Goal: Task Accomplishment & Management: Manage account settings

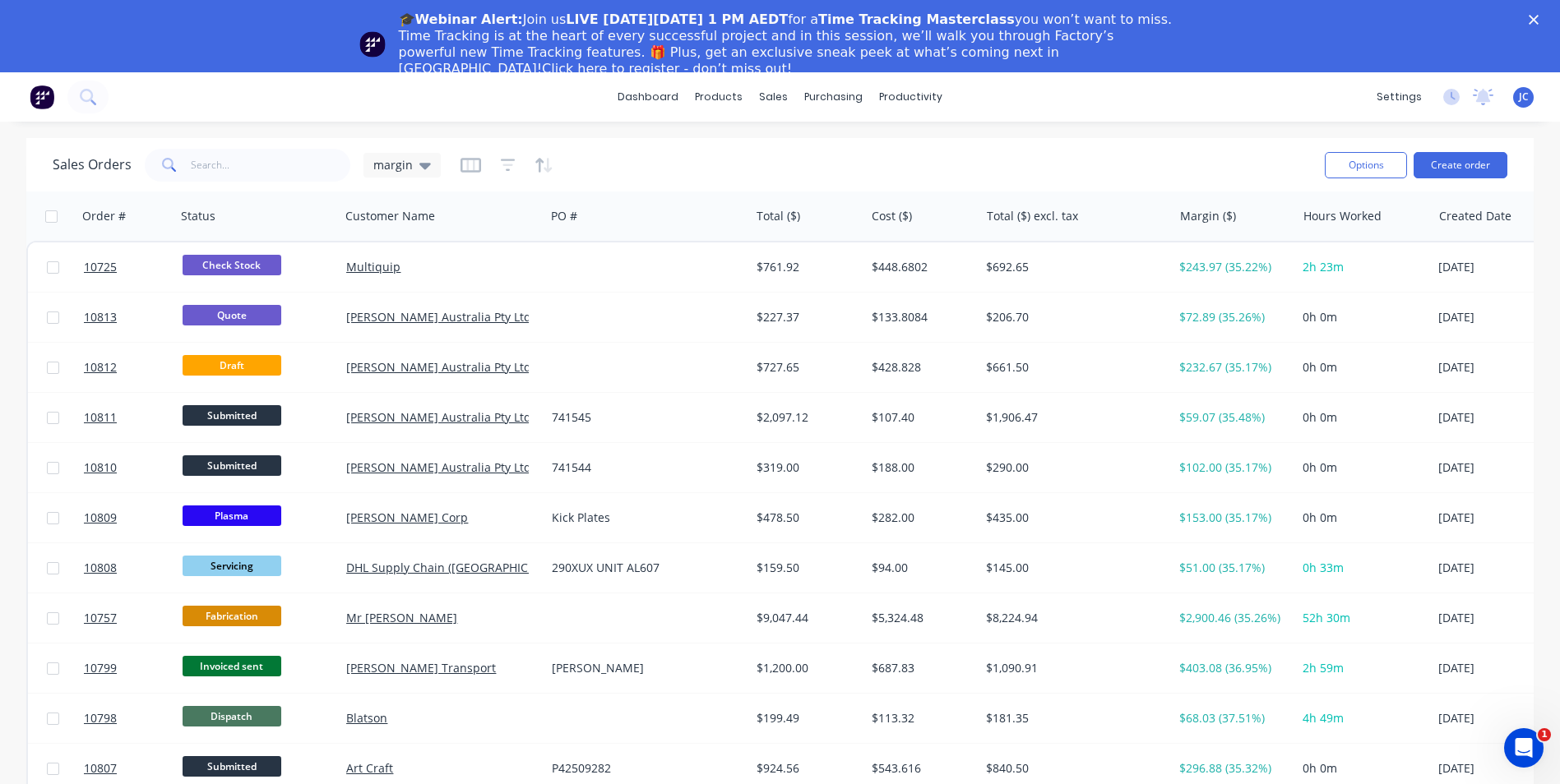
click at [1539, 15] on icon "Close" at bounding box center [1534, 20] width 10 height 10
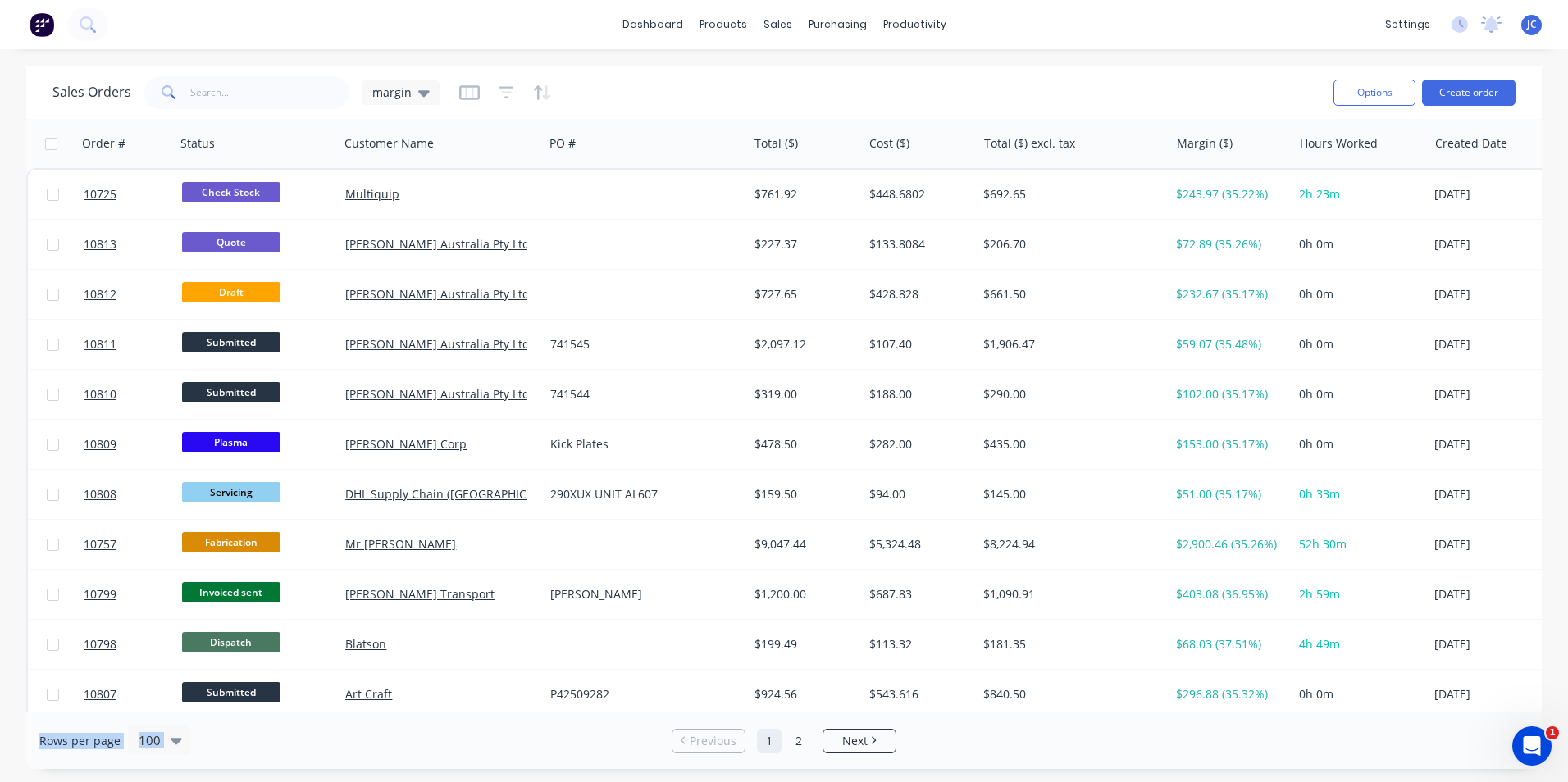
drag, startPoint x: 386, startPoint y: 757, endPoint x: -3, endPoint y: 824, distance: 394.7
click at [0, 781] on html "dashboard products sales purchasing productivity dashboard products Product Cat…" at bounding box center [784, 391] width 1568 height 782
click at [192, 35] on div "dashboard products sales purchasing productivity dashboard products Product Cat…" at bounding box center [784, 25] width 1568 height 49
click at [205, 90] on input "text" at bounding box center [270, 93] width 160 height 33
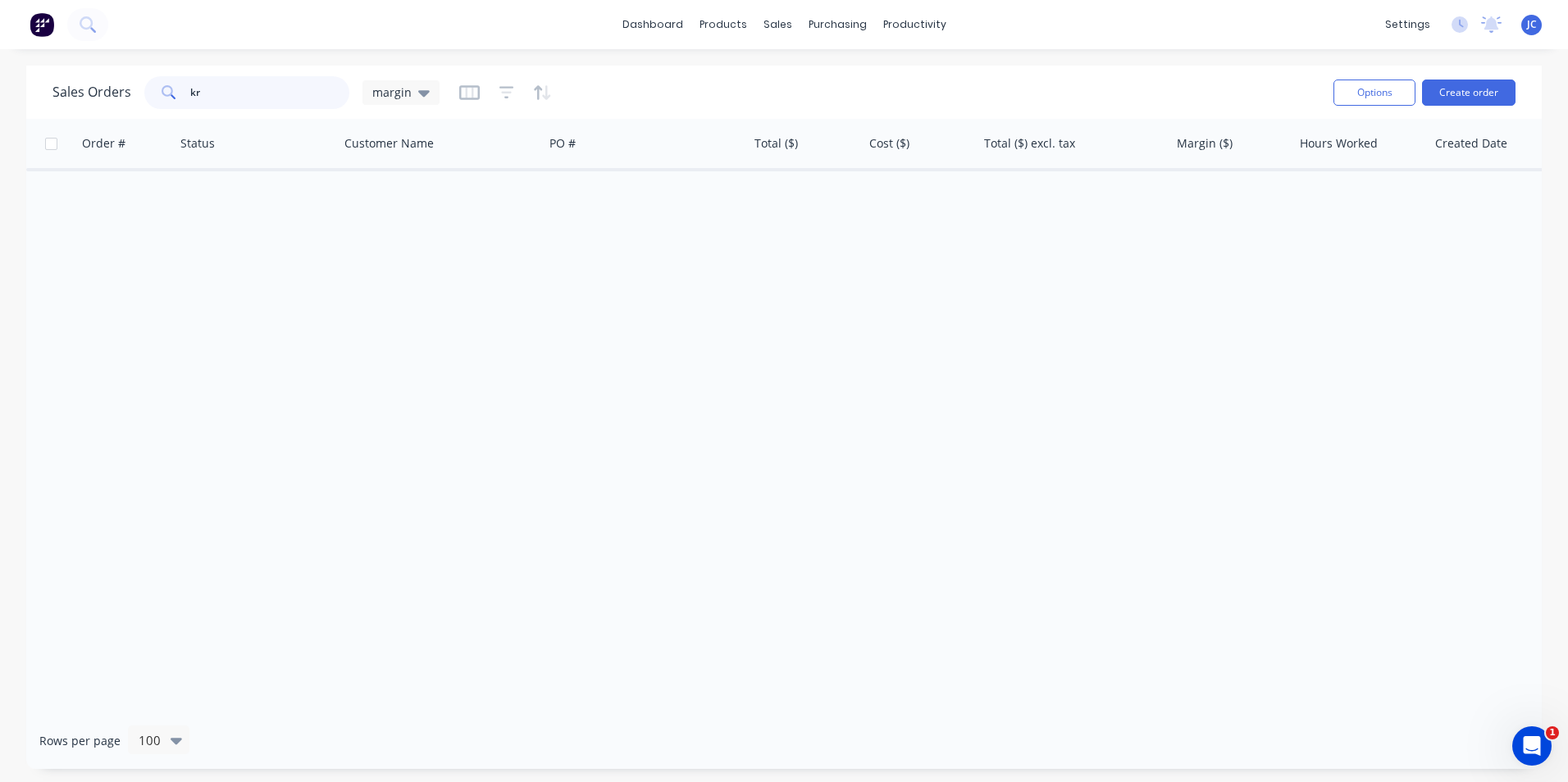
type input "k"
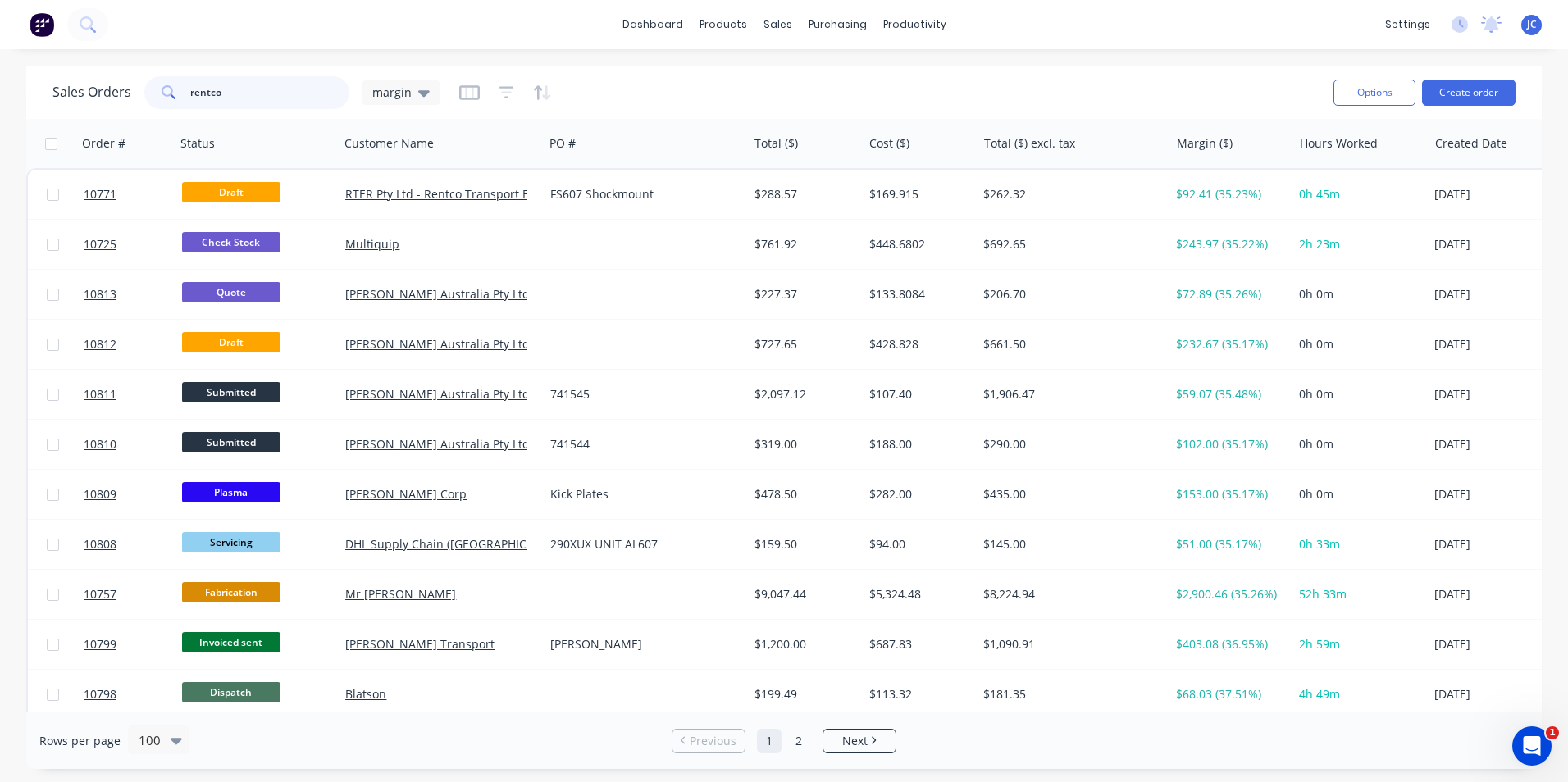
type input "rentco"
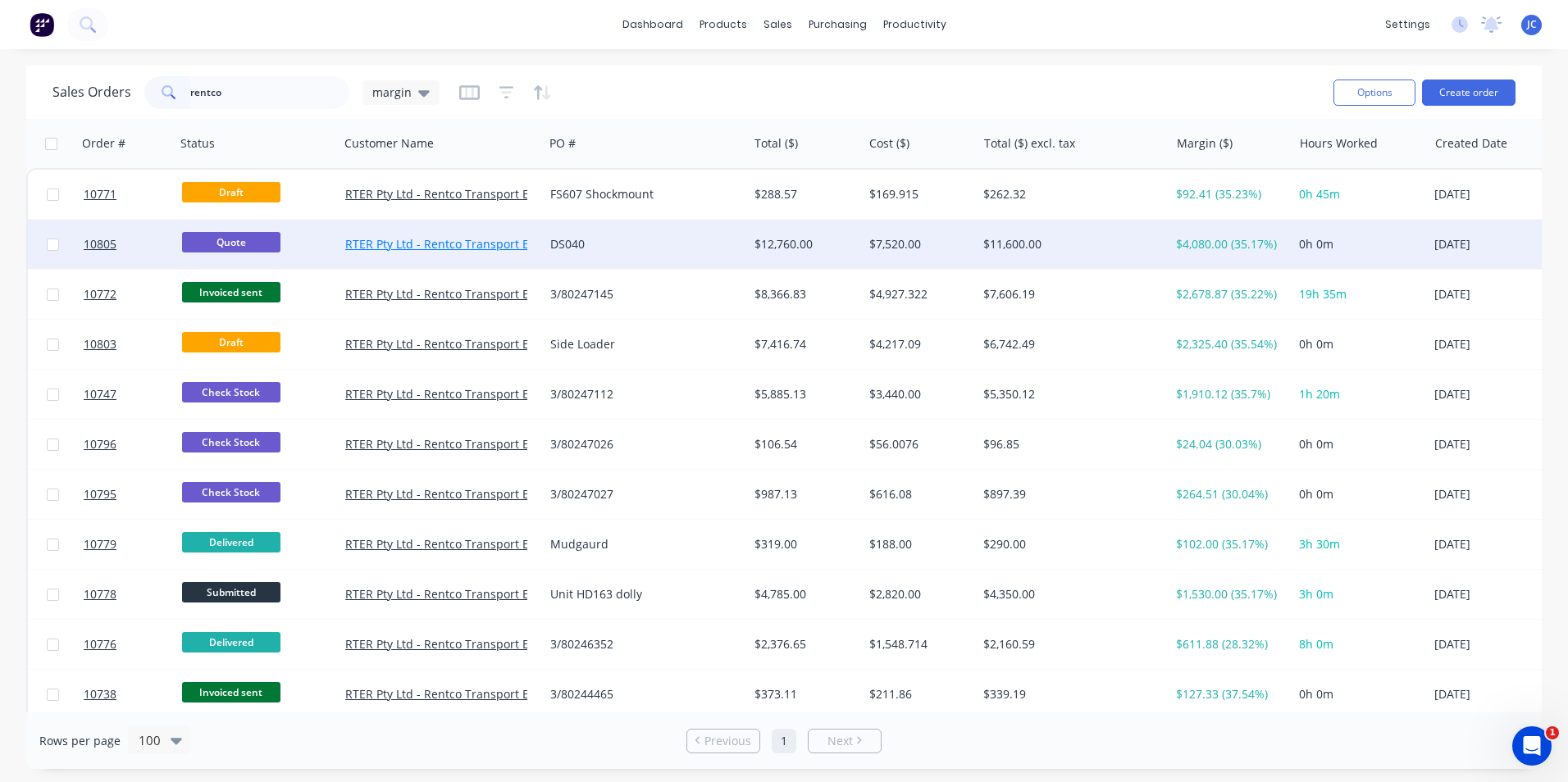
click at [516, 241] on link "RTER Pty Ltd - Rentco Transport Equipment Rentals" at bounding box center [486, 243] width 282 height 16
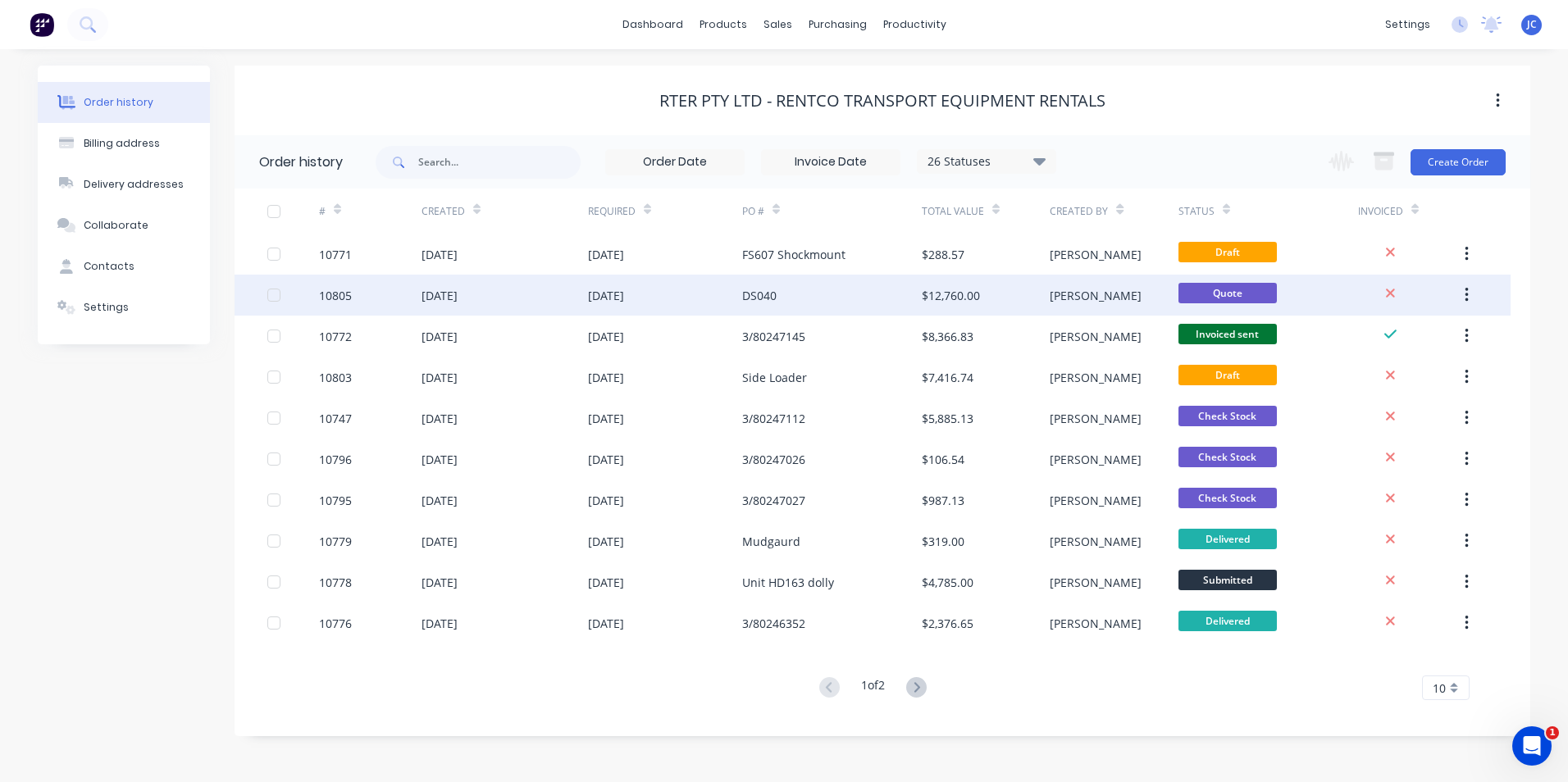
click at [522, 306] on div "25 Sep 2025" at bounding box center [505, 295] width 166 height 41
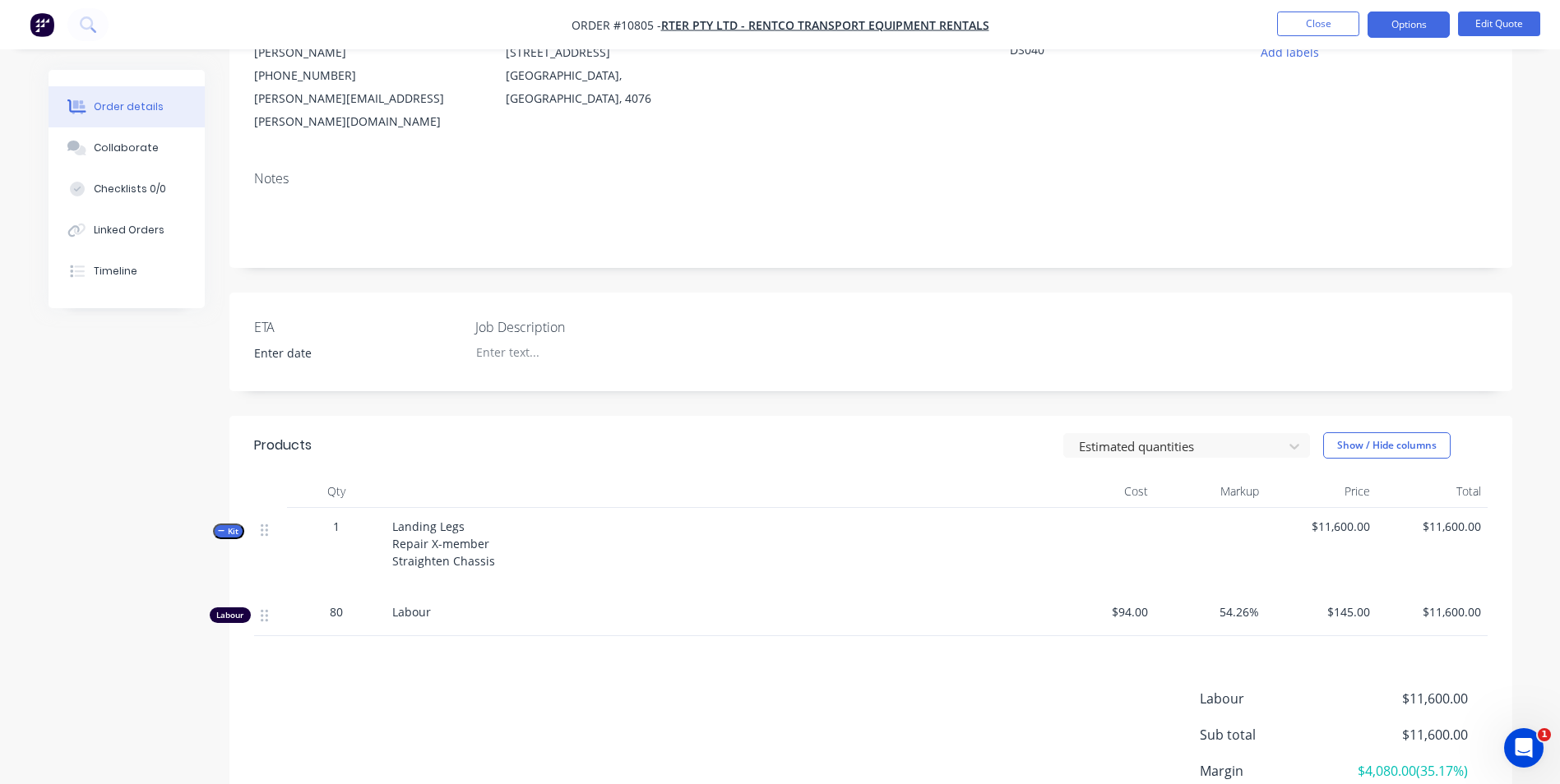
scroll to position [227, 0]
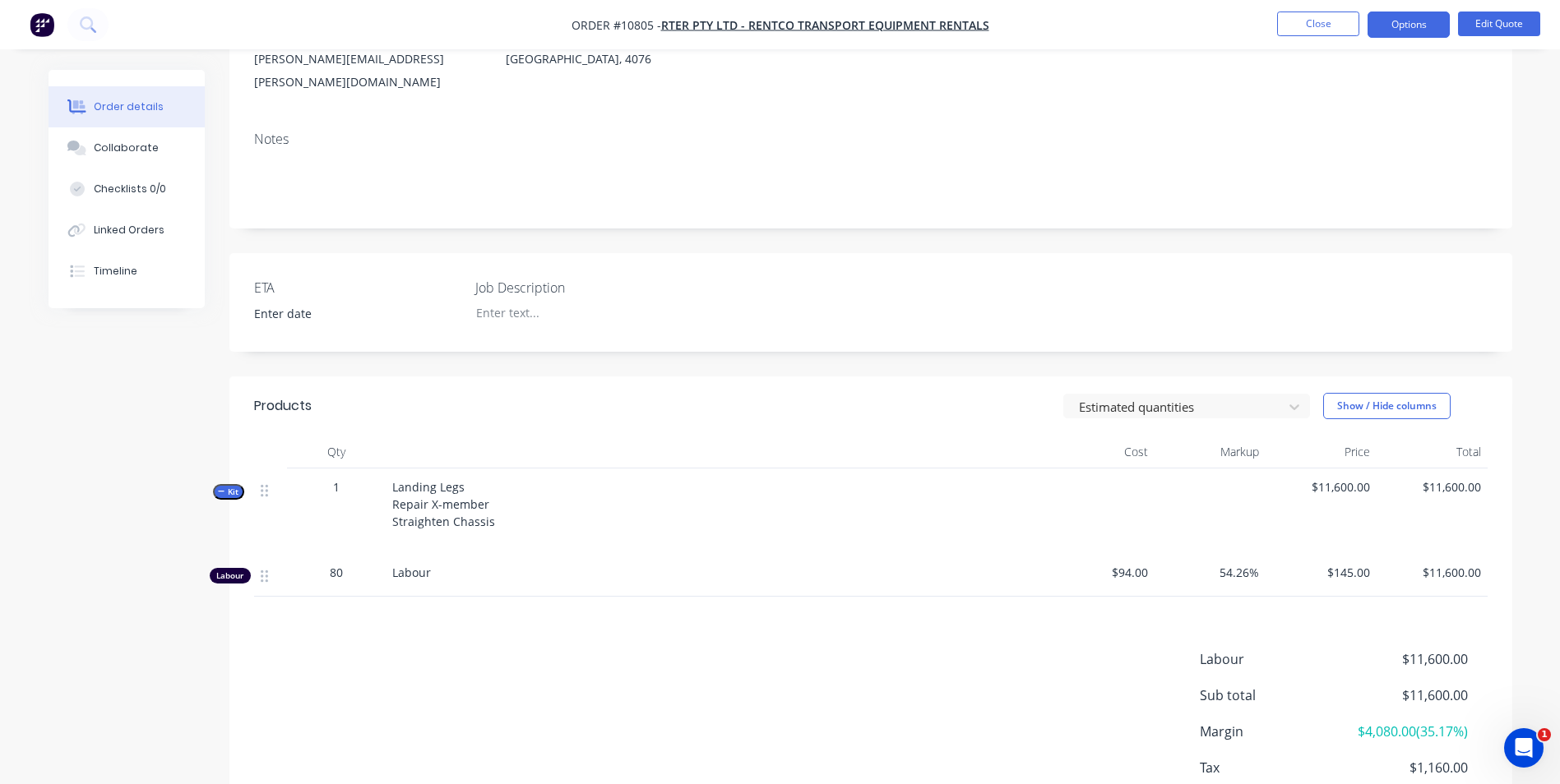
click at [1148, 468] on div at bounding box center [1099, 511] width 111 height 86
click at [1506, 19] on button "Edit Quote" at bounding box center [1499, 24] width 82 height 25
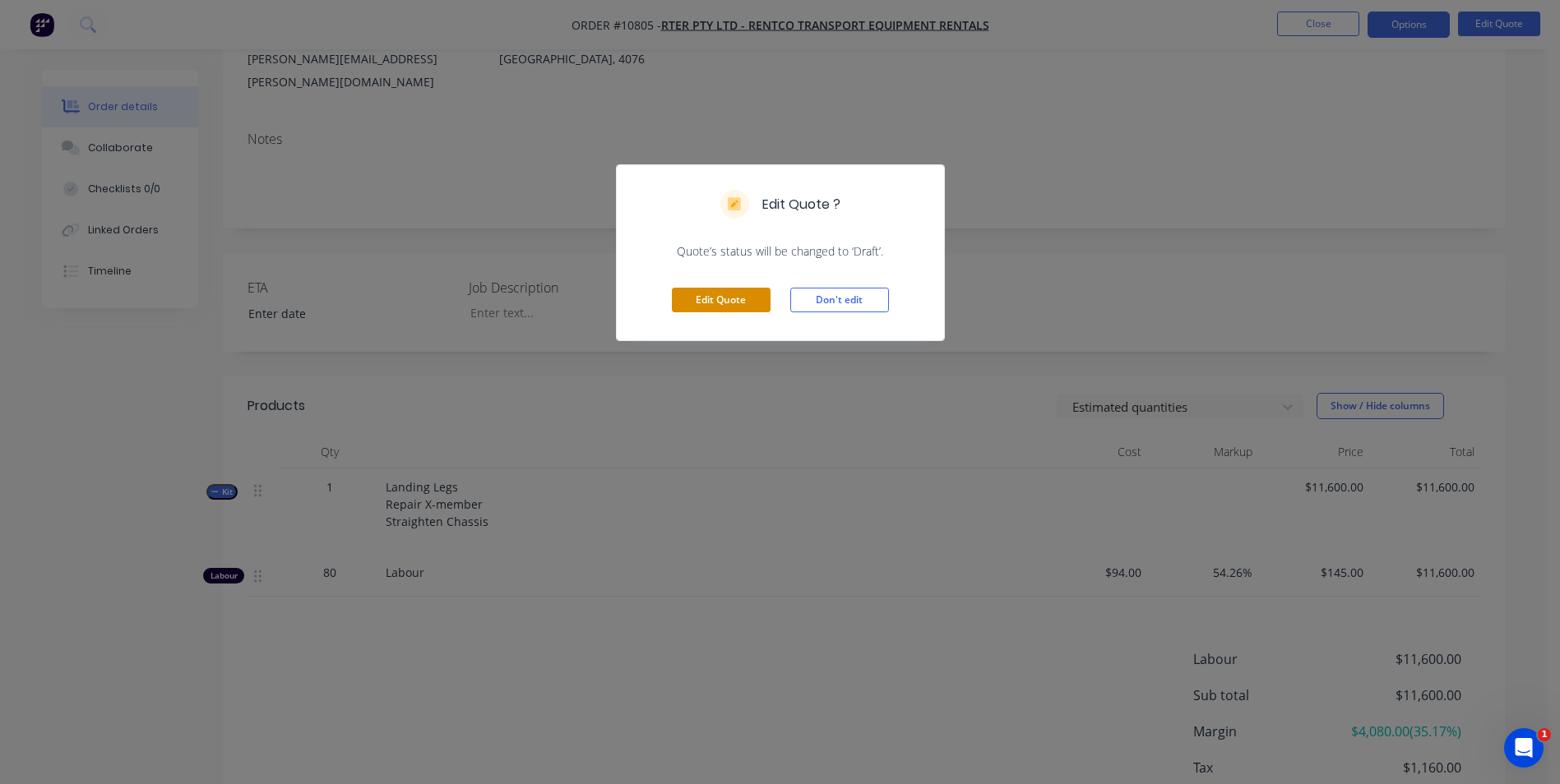
click at [730, 303] on button "Edit Quote" at bounding box center [721, 300] width 99 height 25
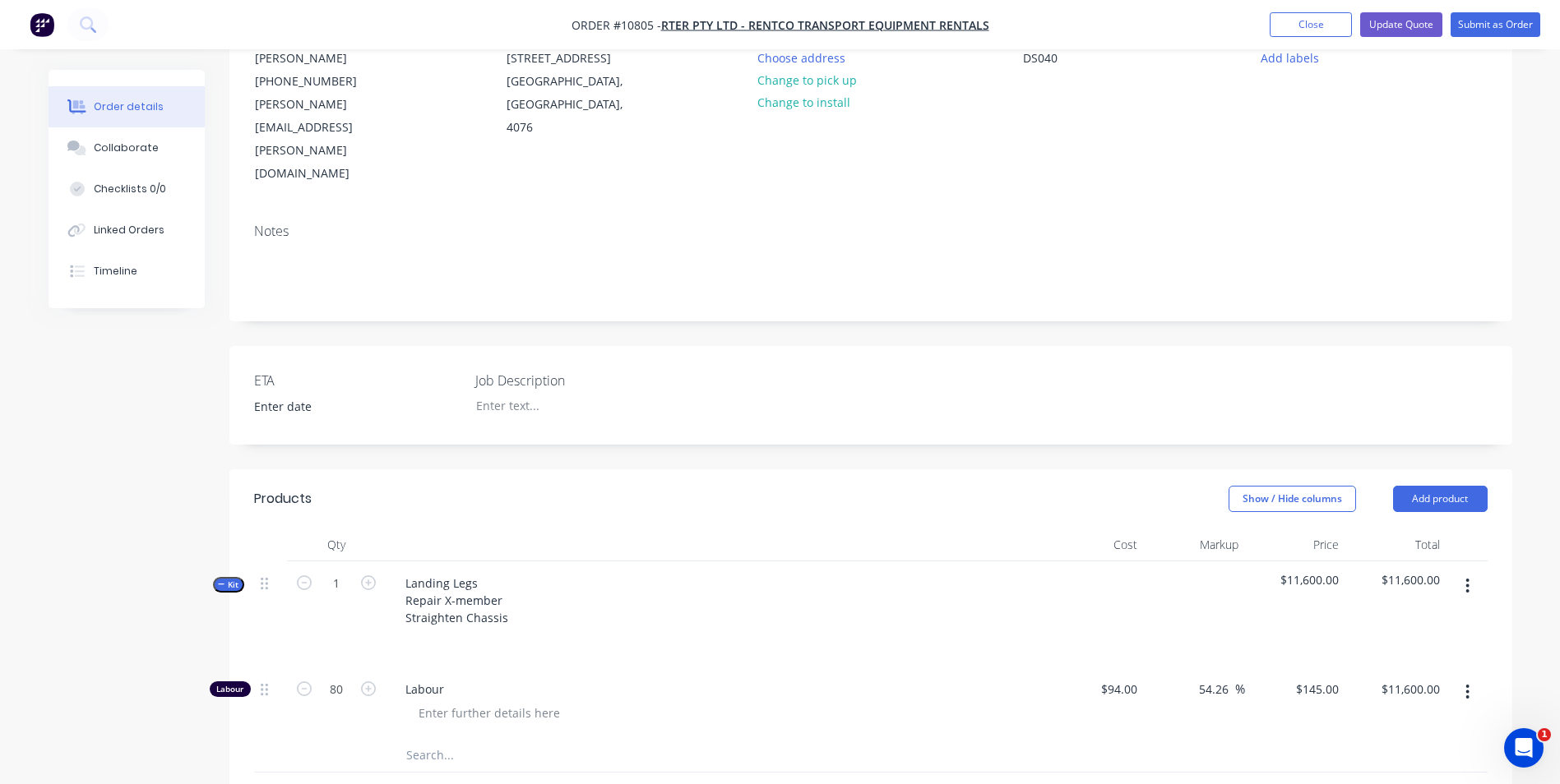
scroll to position [246, 0]
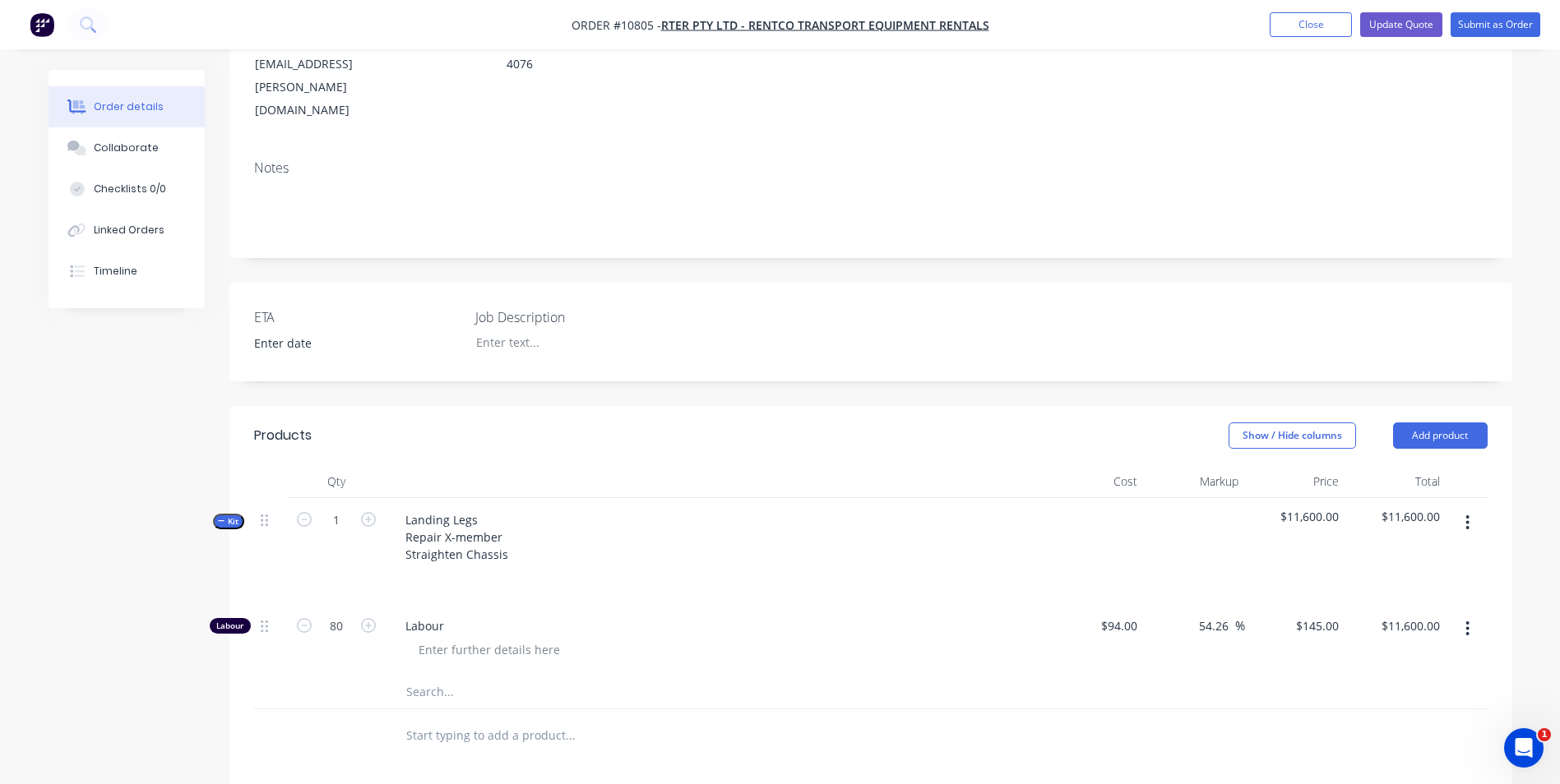
click at [1136, 498] on div at bounding box center [1094, 551] width 101 height 106
click at [1074, 498] on div at bounding box center [1094, 551] width 101 height 106
click at [1078, 498] on div at bounding box center [1094, 551] width 101 height 106
click at [408, 720] on input "text" at bounding box center [570, 736] width 329 height 33
type input "landing legs"
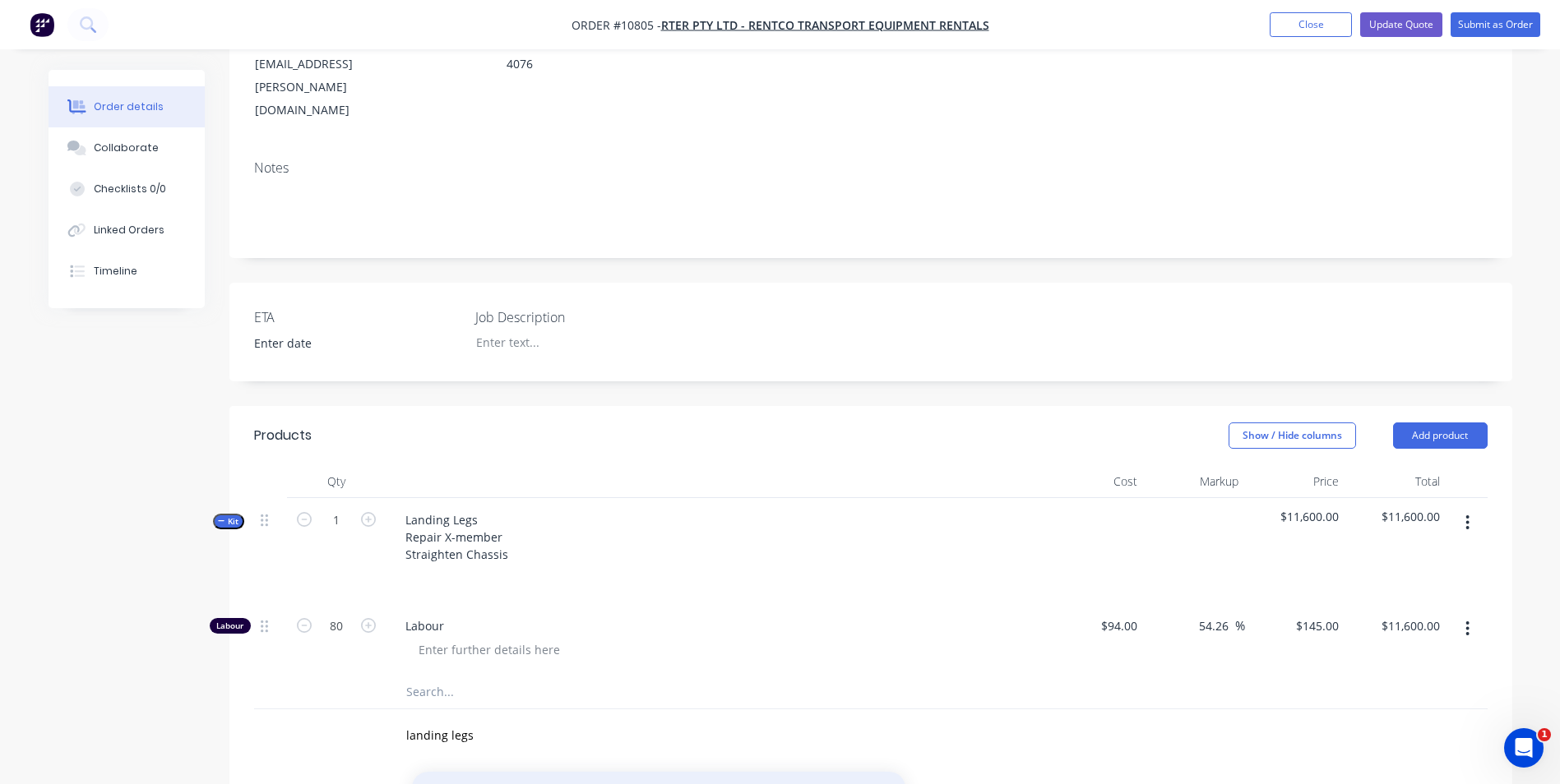
click at [557, 772] on button "Add landing legs to order" at bounding box center [659, 798] width 493 height 53
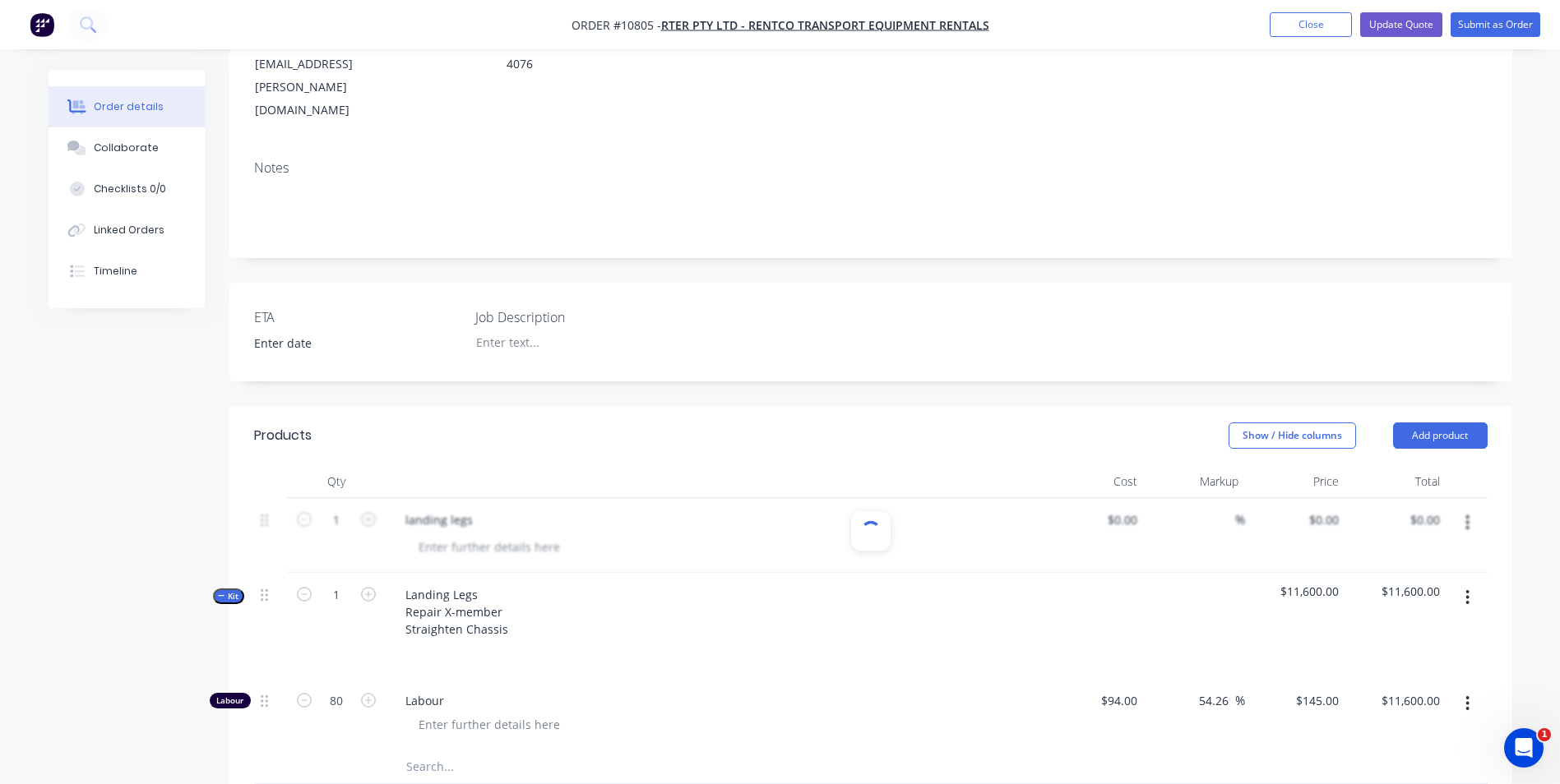
click at [313, 406] on header "Products Show / Hide columns Add product" at bounding box center [871, 436] width 1283 height 59
click at [311, 406] on header "Products Show / Hide columns Add product" at bounding box center [871, 436] width 1283 height 59
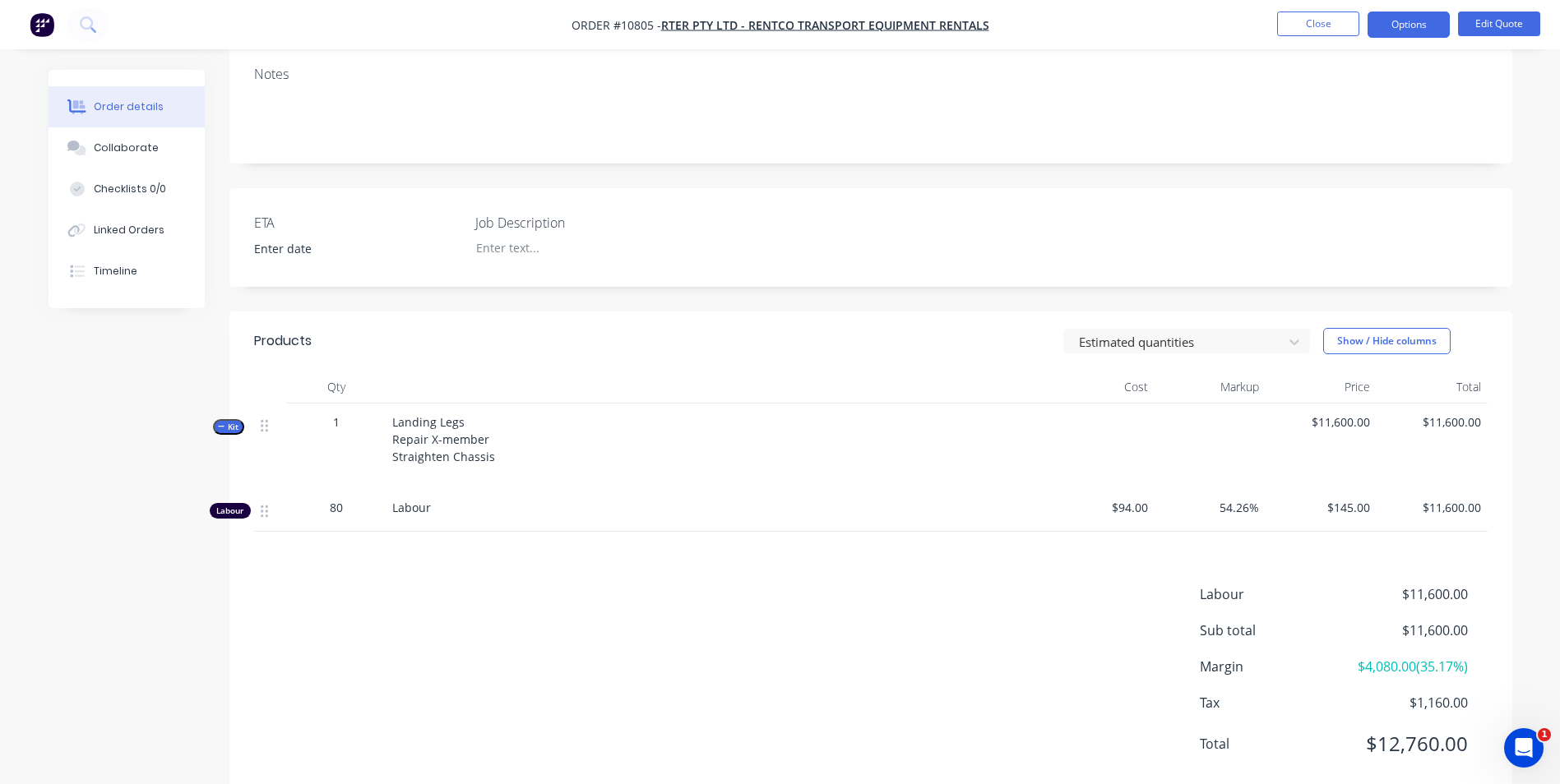
scroll to position [309, 0]
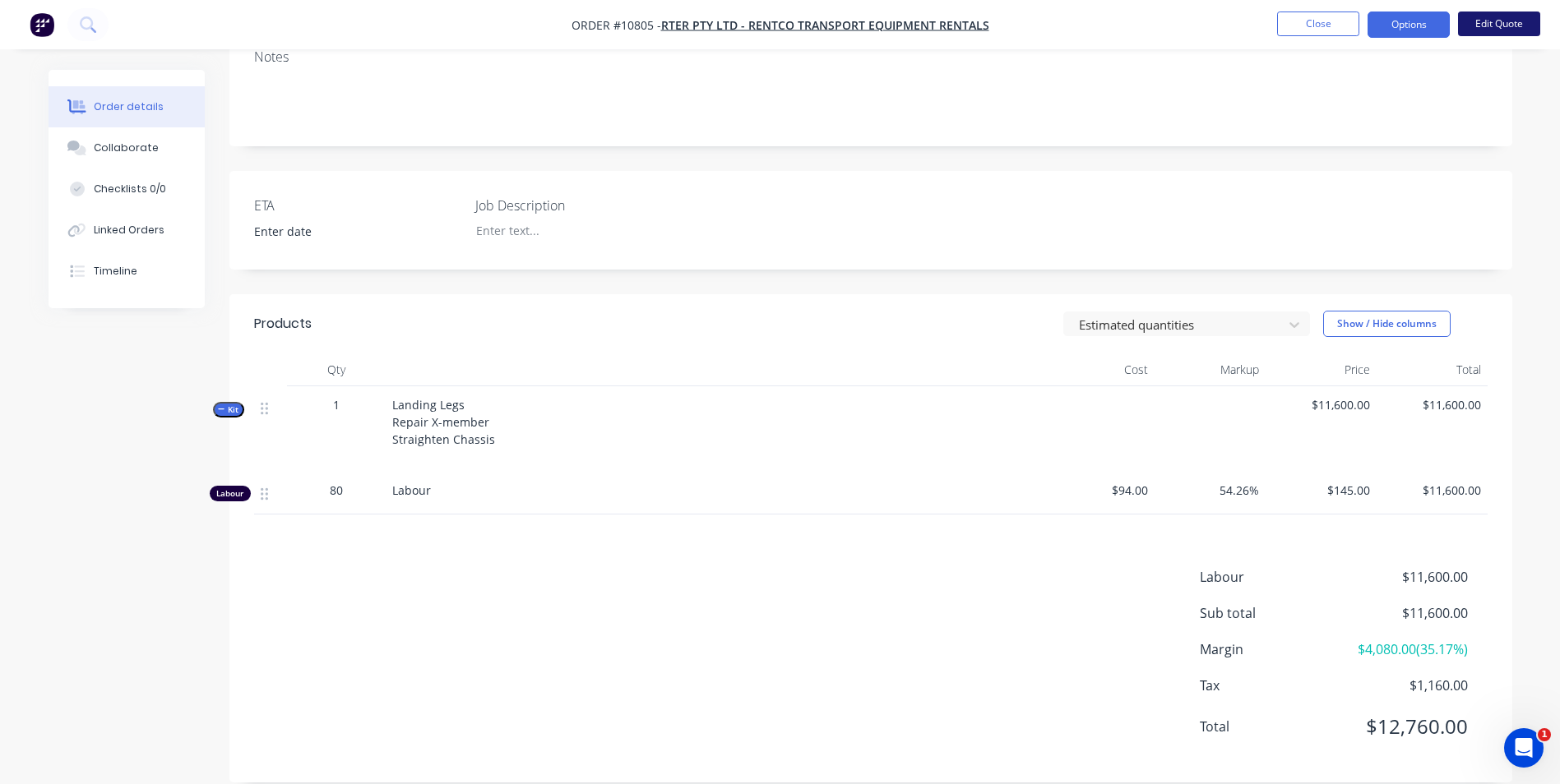
click at [1499, 31] on button "Edit Quote" at bounding box center [1499, 24] width 82 height 25
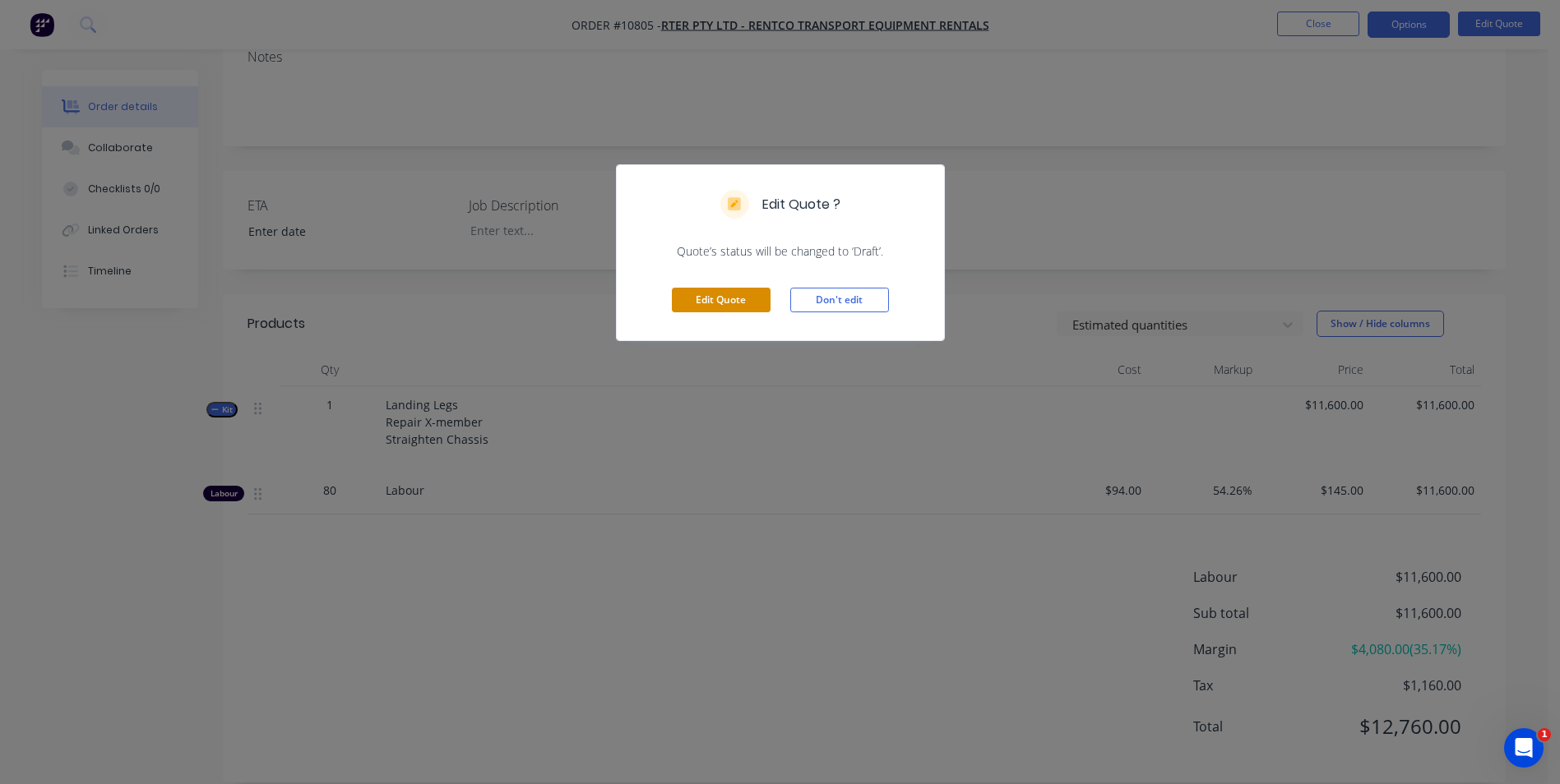
click at [726, 297] on button "Edit Quote" at bounding box center [721, 300] width 99 height 25
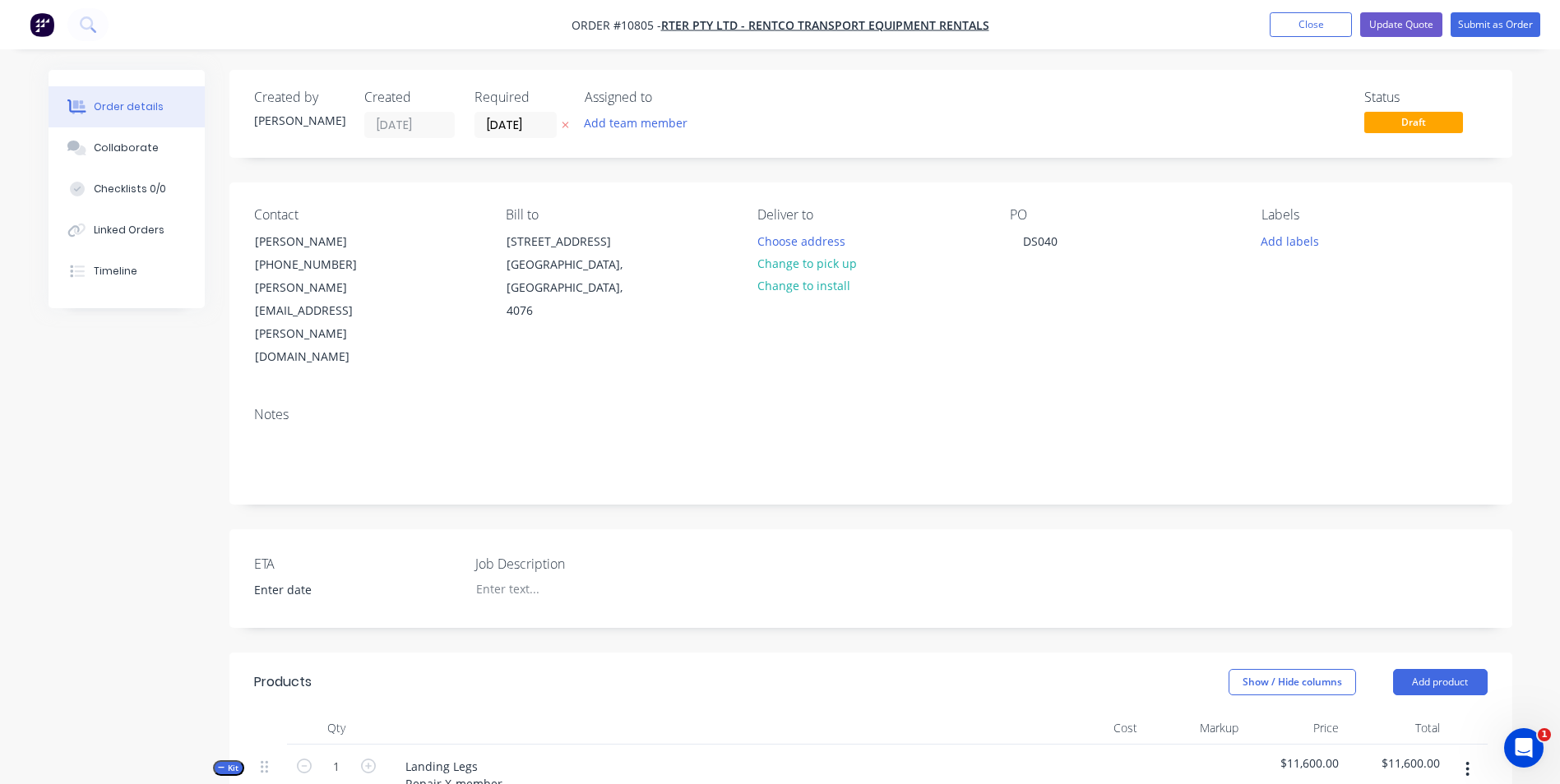
click at [500, 554] on label "Job Description" at bounding box center [577, 564] width 205 height 20
click at [495, 577] on div at bounding box center [565, 589] width 205 height 24
click at [953, 529] on div "ETA Job Description landing legs" at bounding box center [871, 579] width 1283 height 99
drag, startPoint x: 557, startPoint y: 523, endPoint x: 455, endPoint y: 519, distance: 102.1
click at [455, 529] on div "ETA Job Description landing legs" at bounding box center [871, 579] width 1283 height 99
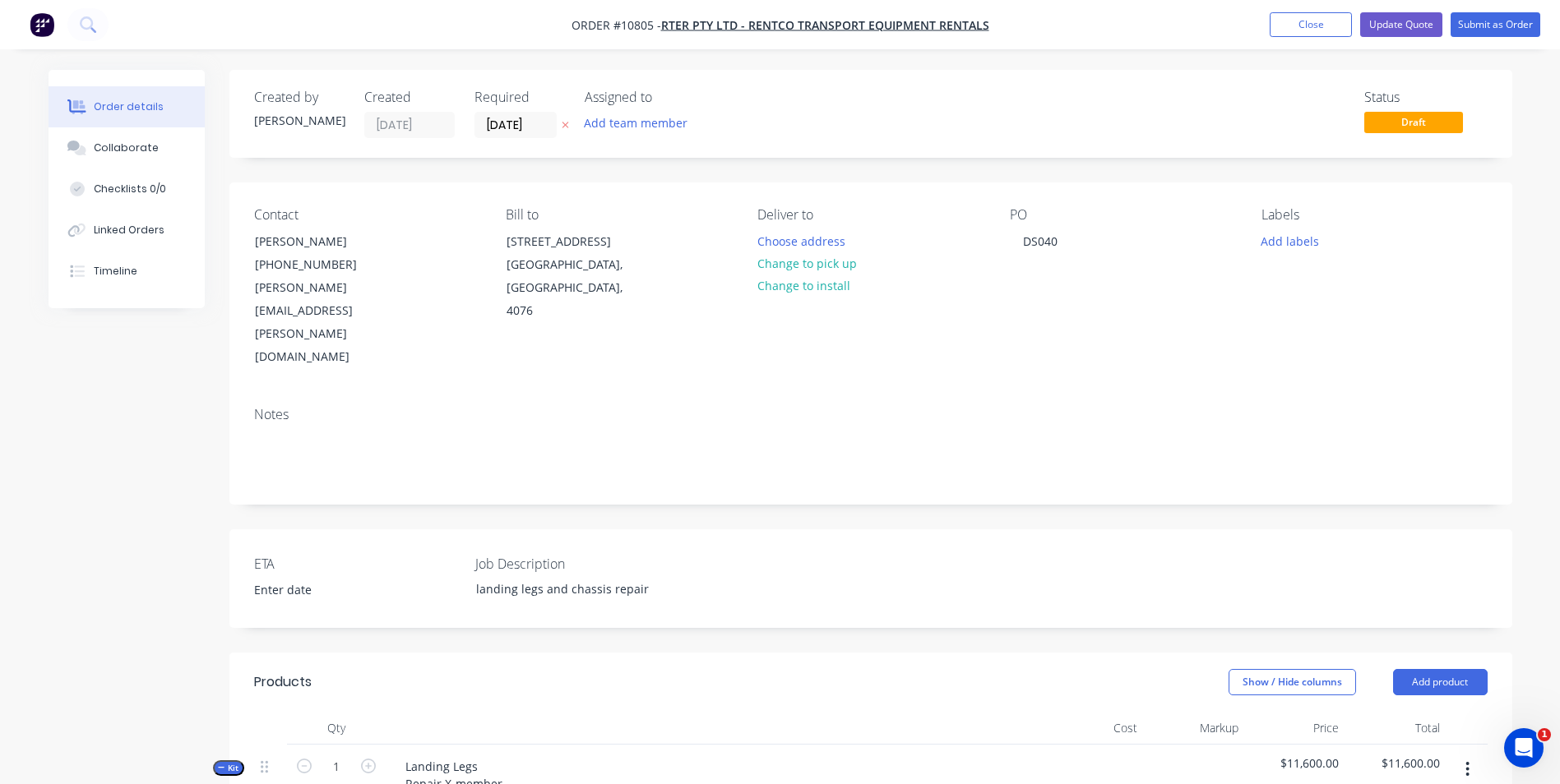
click at [745, 653] on header "Products Show / Hide columns Add product" at bounding box center [871, 683] width 1283 height 59
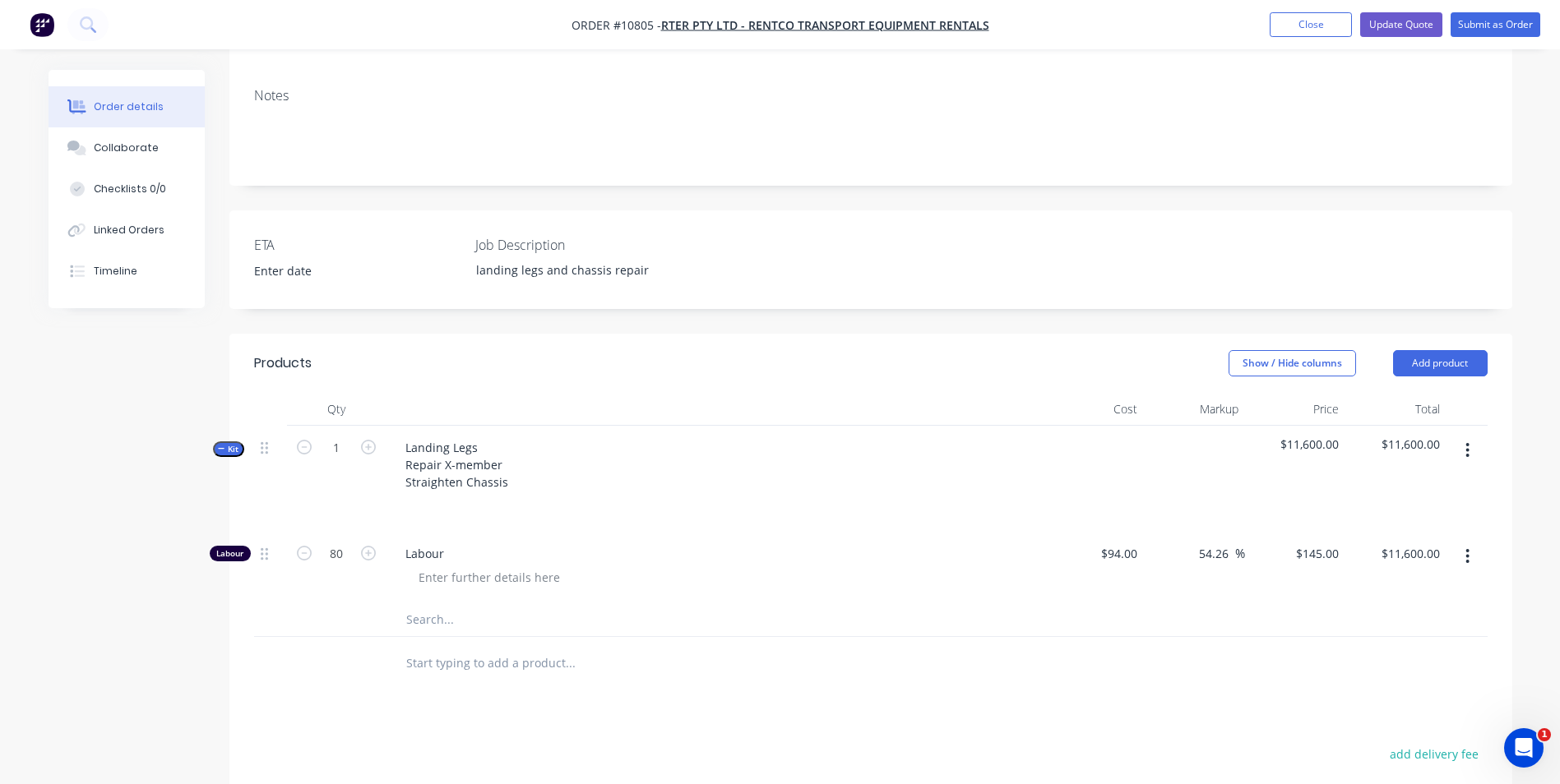
scroll to position [411, 0]
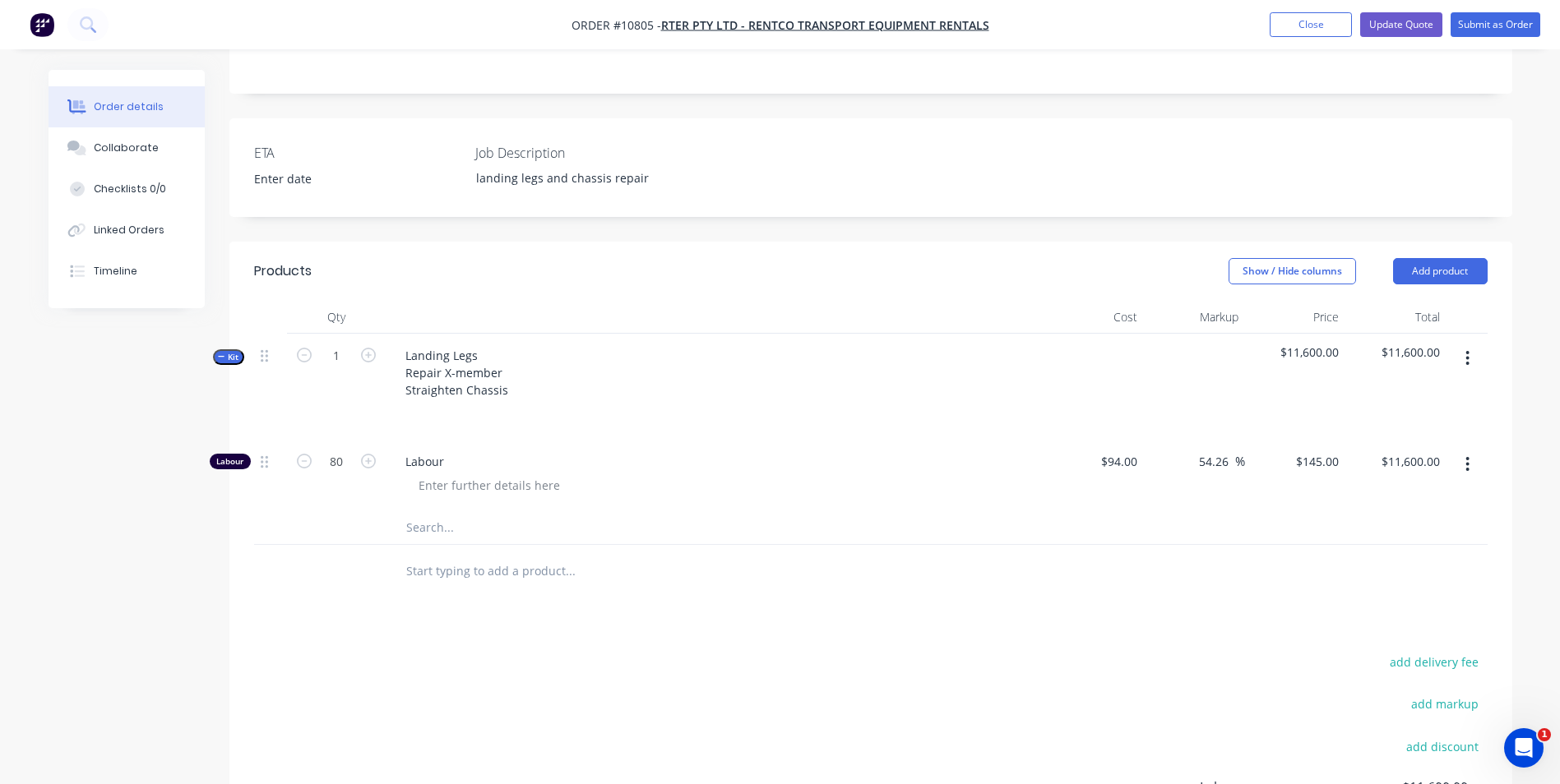
click at [451, 555] on input "text" at bounding box center [570, 571] width 329 height 33
type input "landing legs"
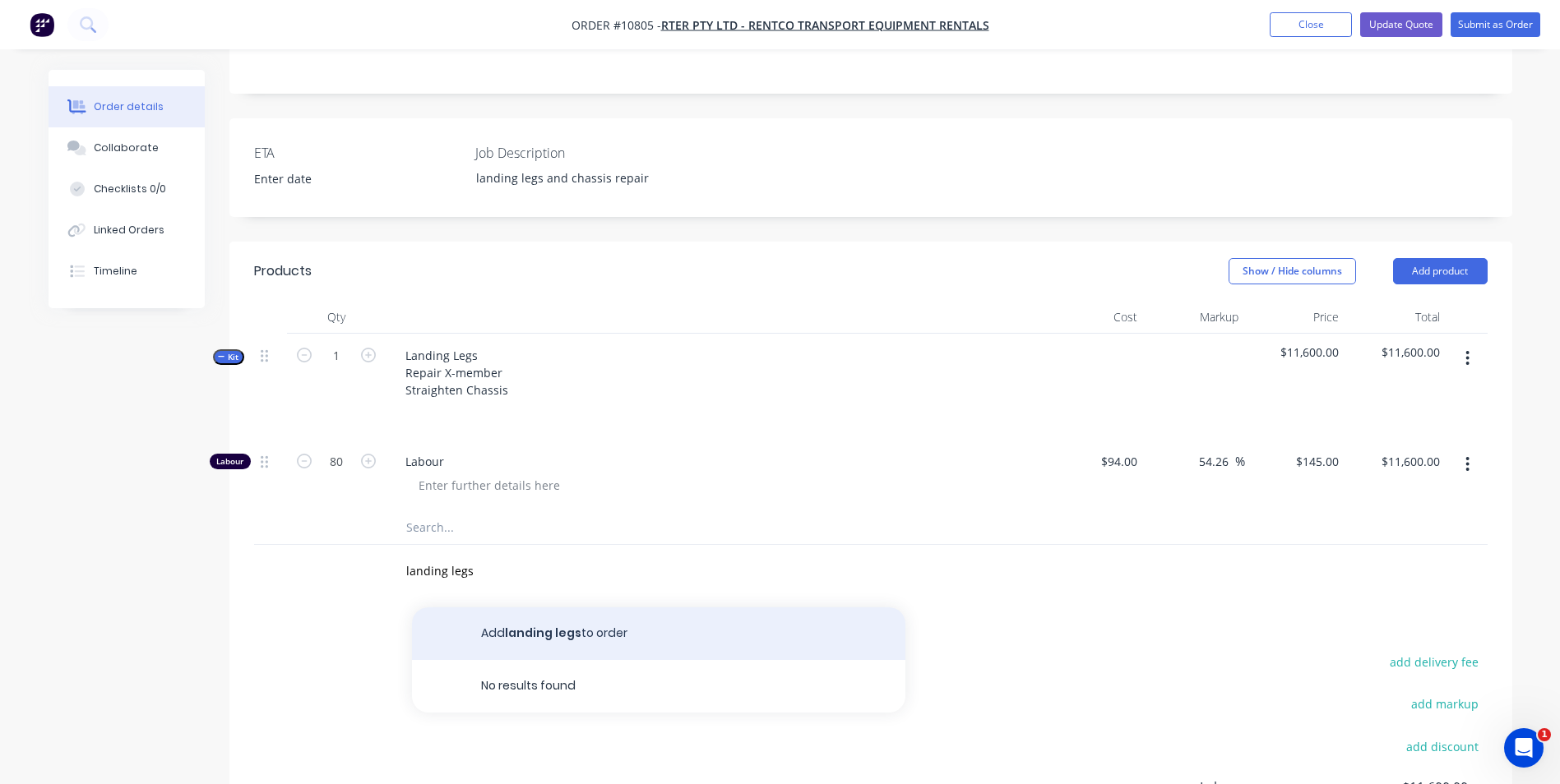
click at [576, 608] on button "Add landing legs to order" at bounding box center [659, 634] width 493 height 53
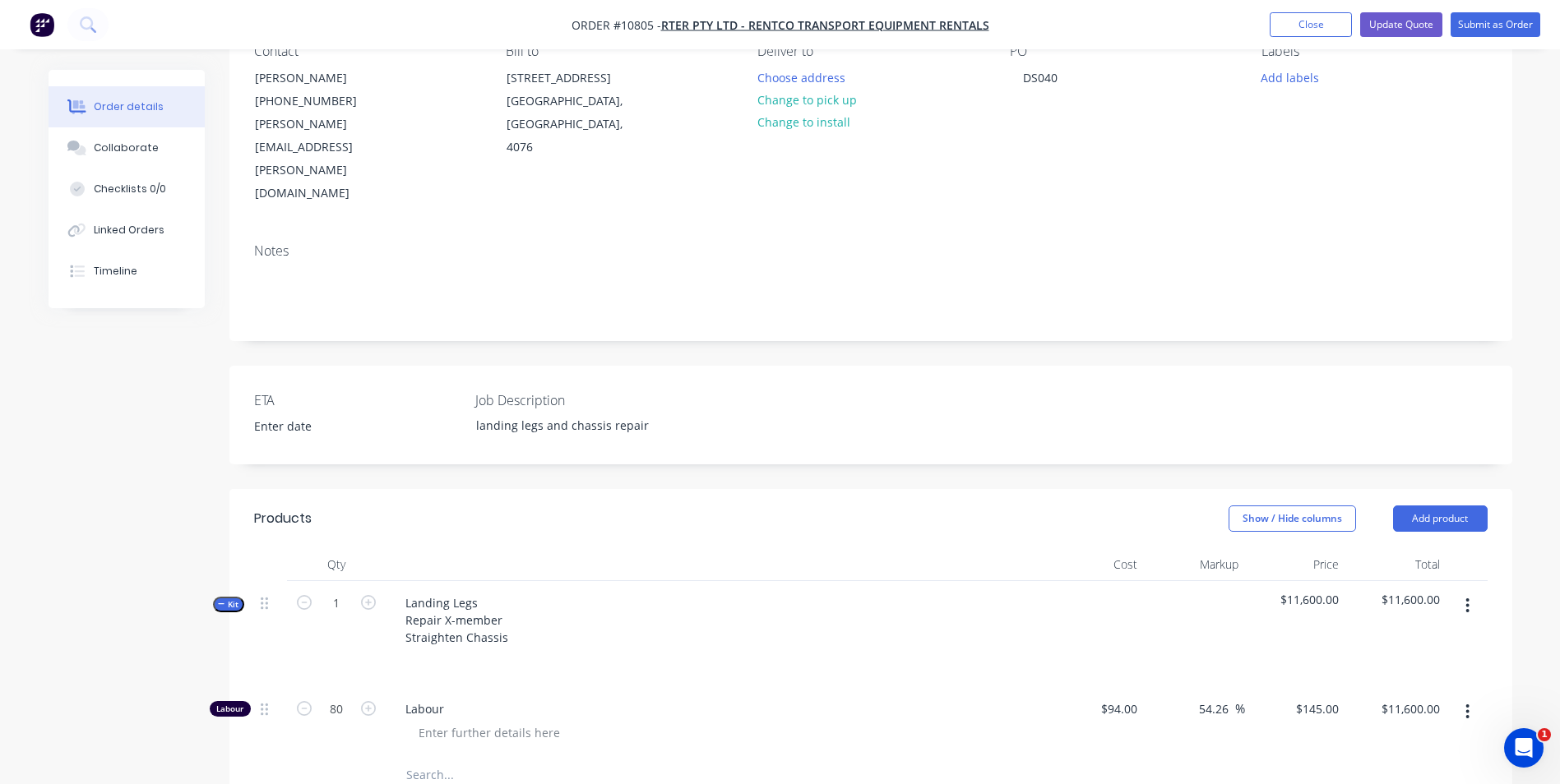
scroll to position [164, 0]
click at [1464, 590] on button "button" at bounding box center [1467, 605] width 39 height 30
click at [1447, 636] on div "Add product to kit" at bounding box center [1410, 648] width 127 height 24
click at [1376, 702] on div "Product catalogue" at bounding box center [1410, 714] width 127 height 24
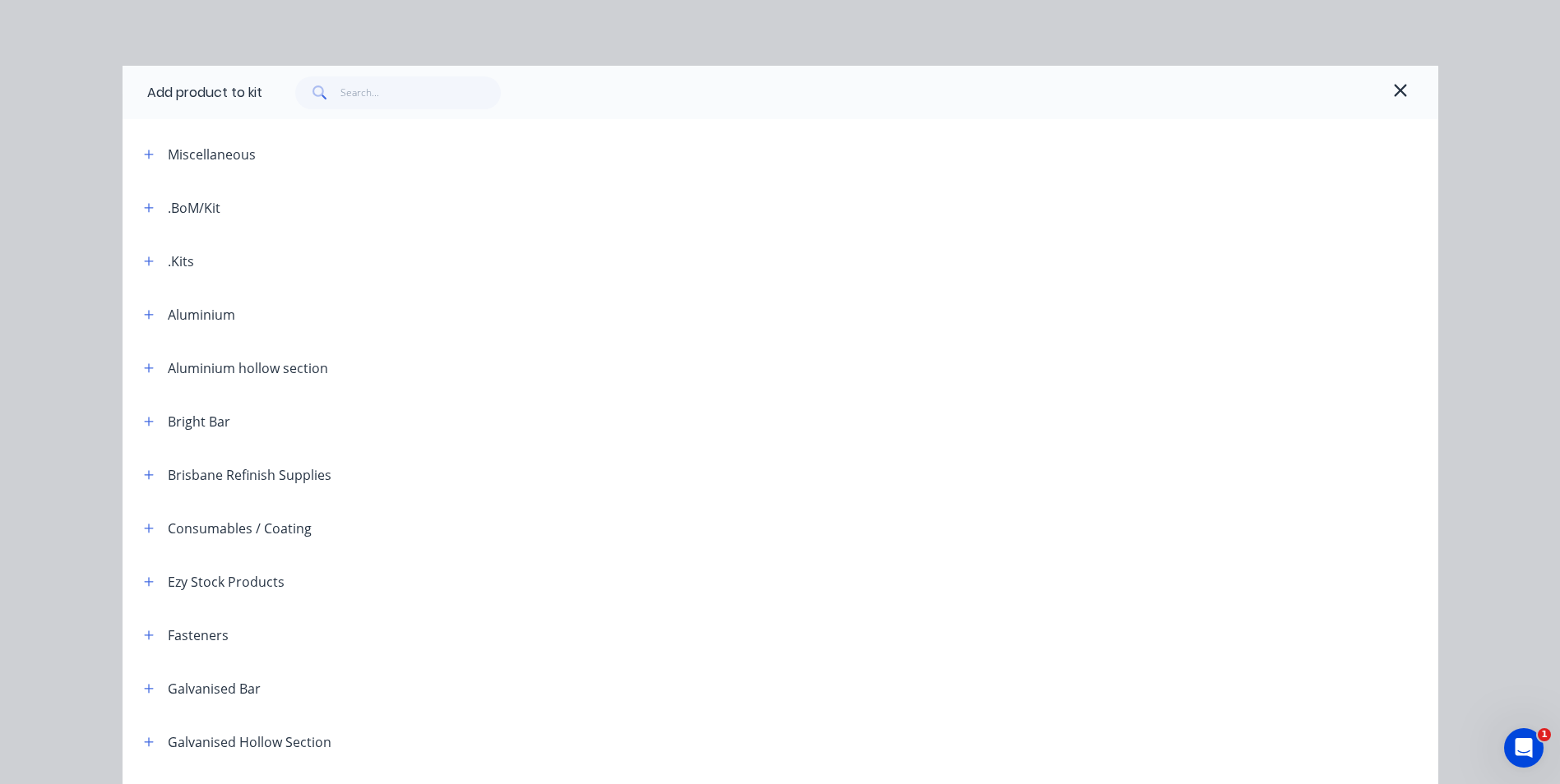
click at [219, 165] on header "Miscellaneous" at bounding box center [781, 154] width 1316 height 54
click at [144, 152] on icon "button" at bounding box center [149, 155] width 10 height 12
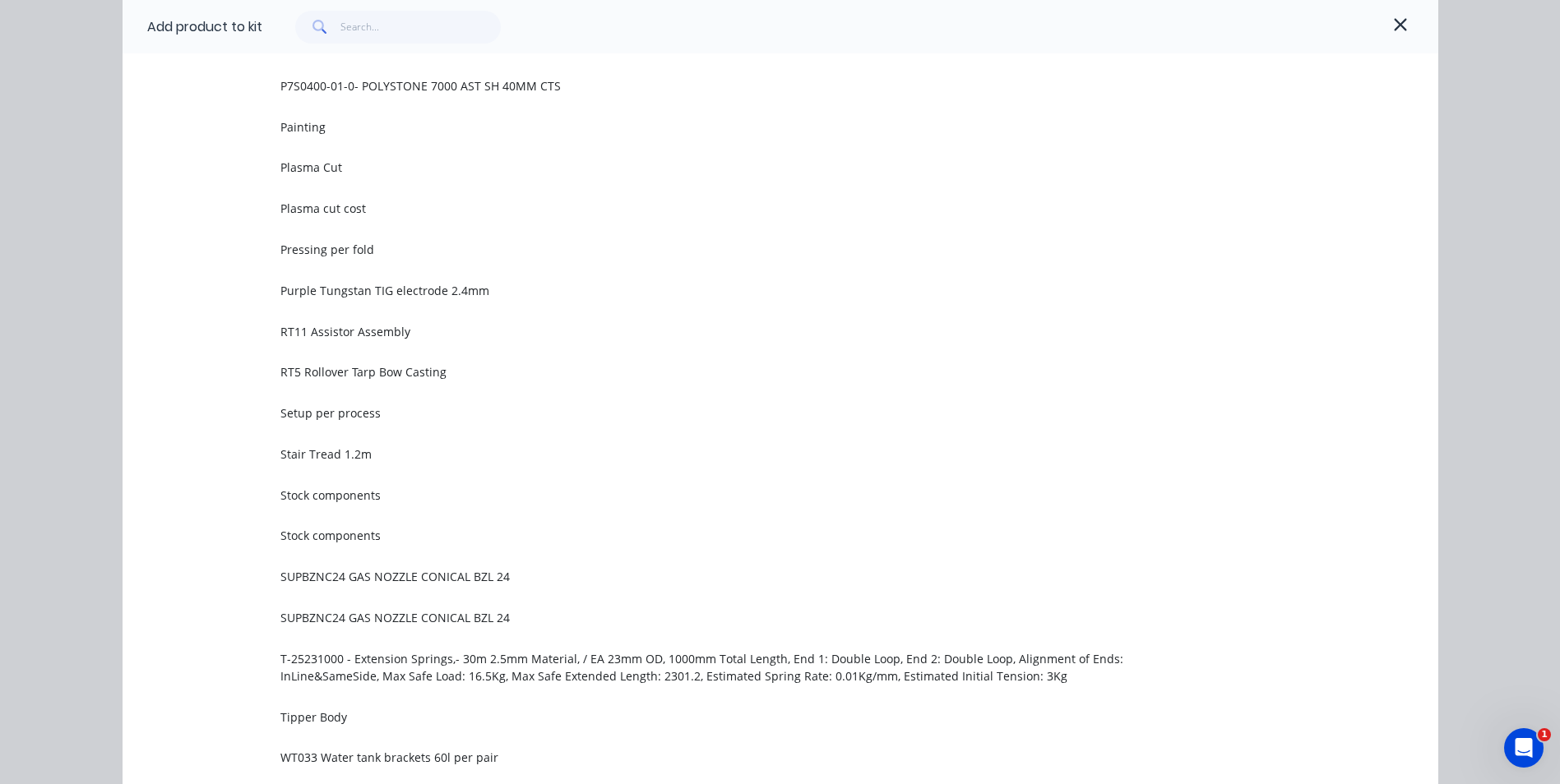
scroll to position [1973, 0]
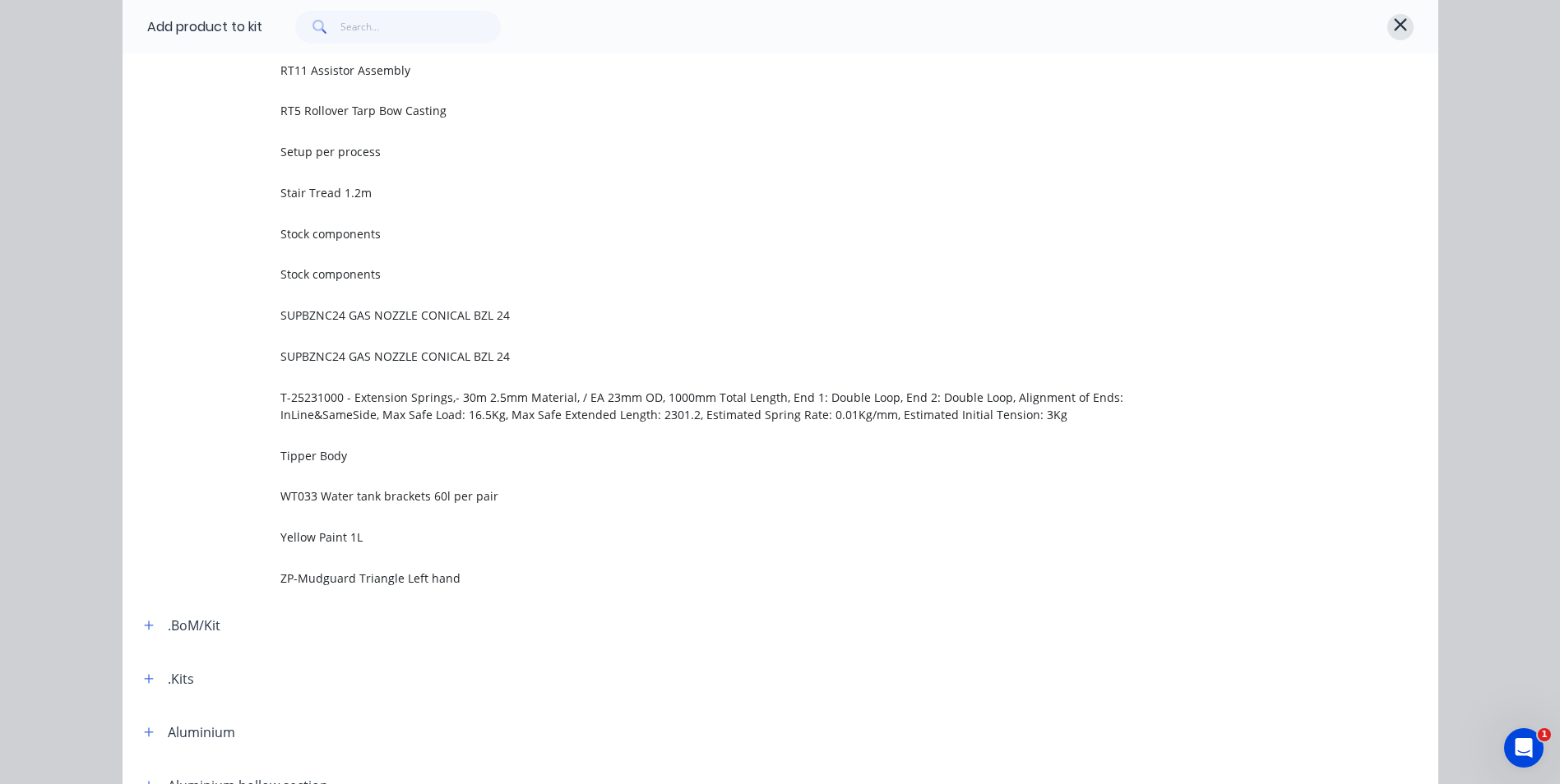
click at [1393, 20] on icon "button" at bounding box center [1399, 24] width 12 height 12
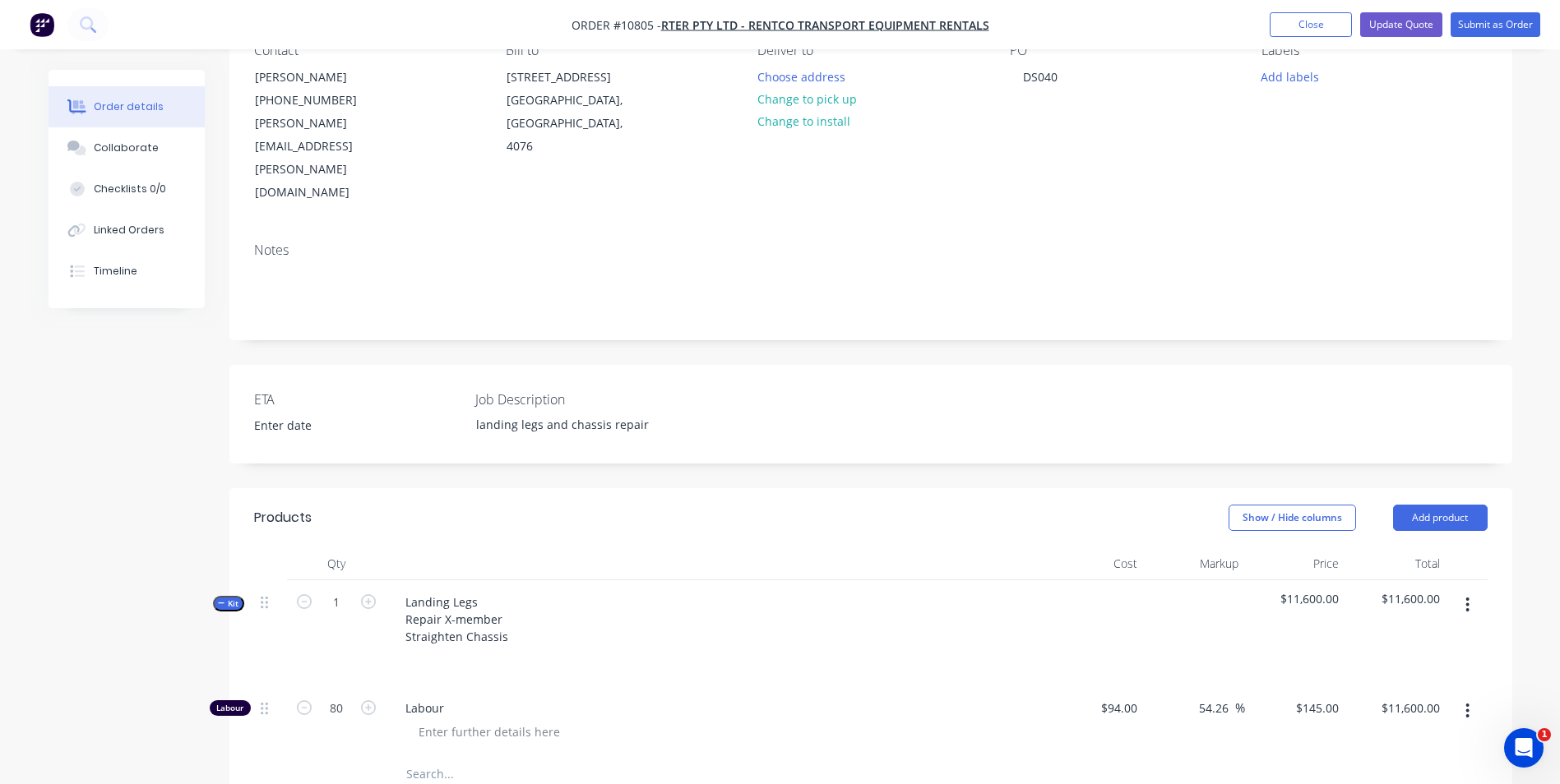
click at [1468, 598] on icon "button" at bounding box center [1468, 605] width 3 height 15
click at [1432, 636] on div "Add product to kit" at bounding box center [1410, 648] width 127 height 24
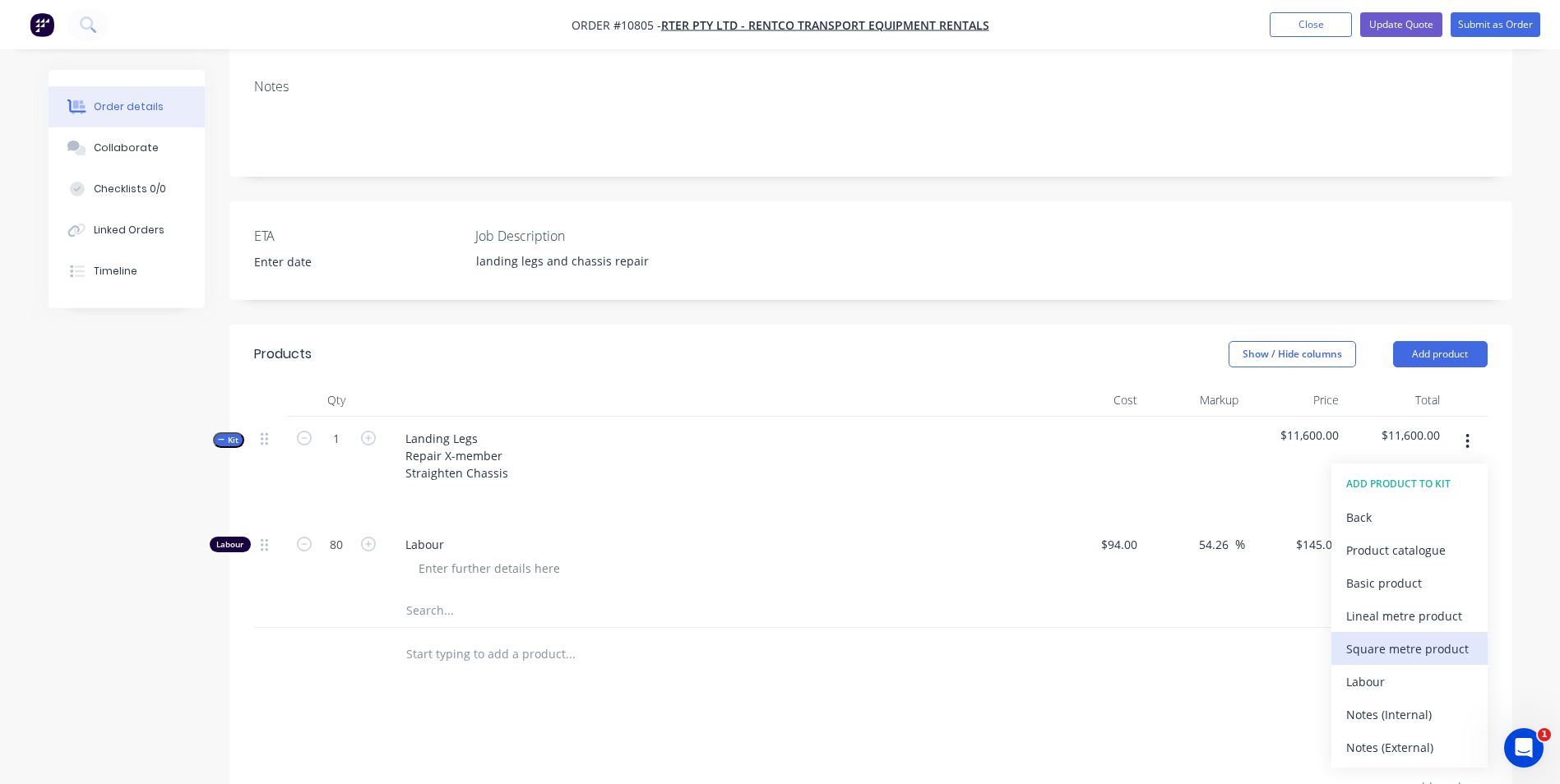
scroll to position [329, 0]
click at [1407, 570] on div "Basic product" at bounding box center [1410, 582] width 127 height 24
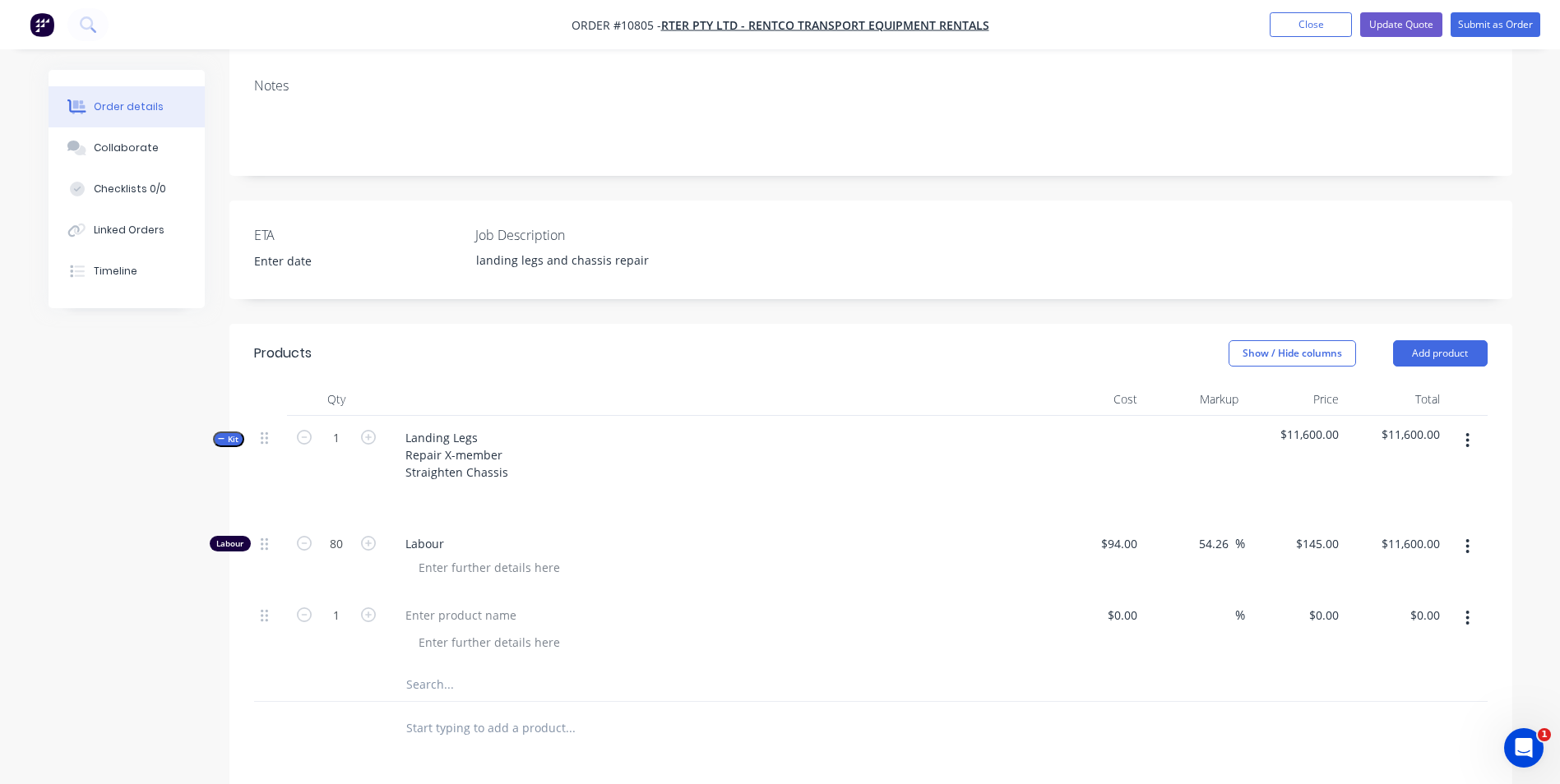
click at [510, 712] on input "text" at bounding box center [570, 729] width 329 height 33
click at [433, 631] on div at bounding box center [489, 642] width 167 height 24
click at [430, 603] on div at bounding box center [461, 615] width 138 height 24
click at [1121, 603] on div at bounding box center [1130, 615] width 26 height 24
type input "$1,256.00"
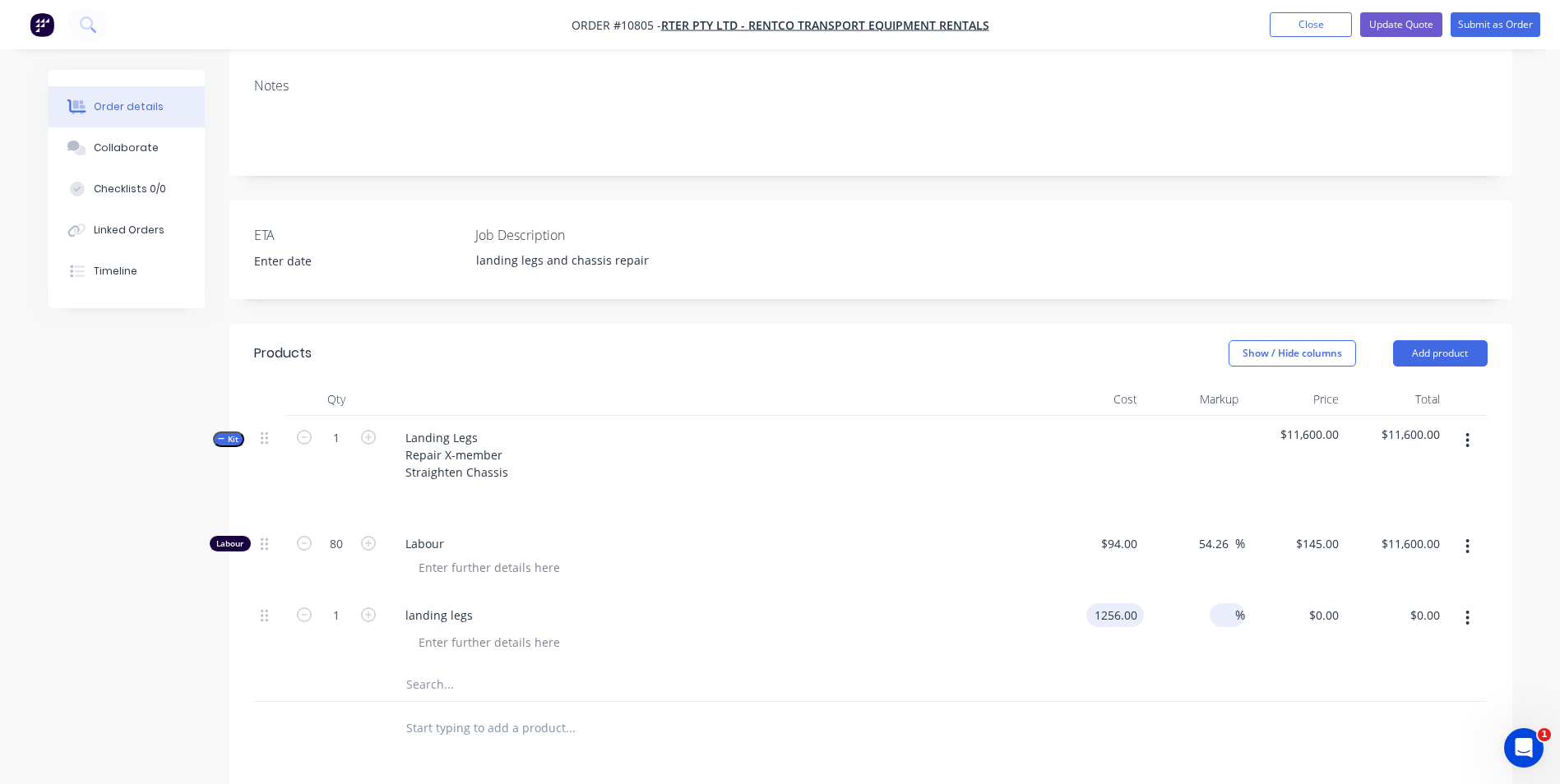
type input "$1,256.00"
click at [1232, 603] on input at bounding box center [1225, 615] width 19 height 24
type input "60"
type input "$2,009.60"
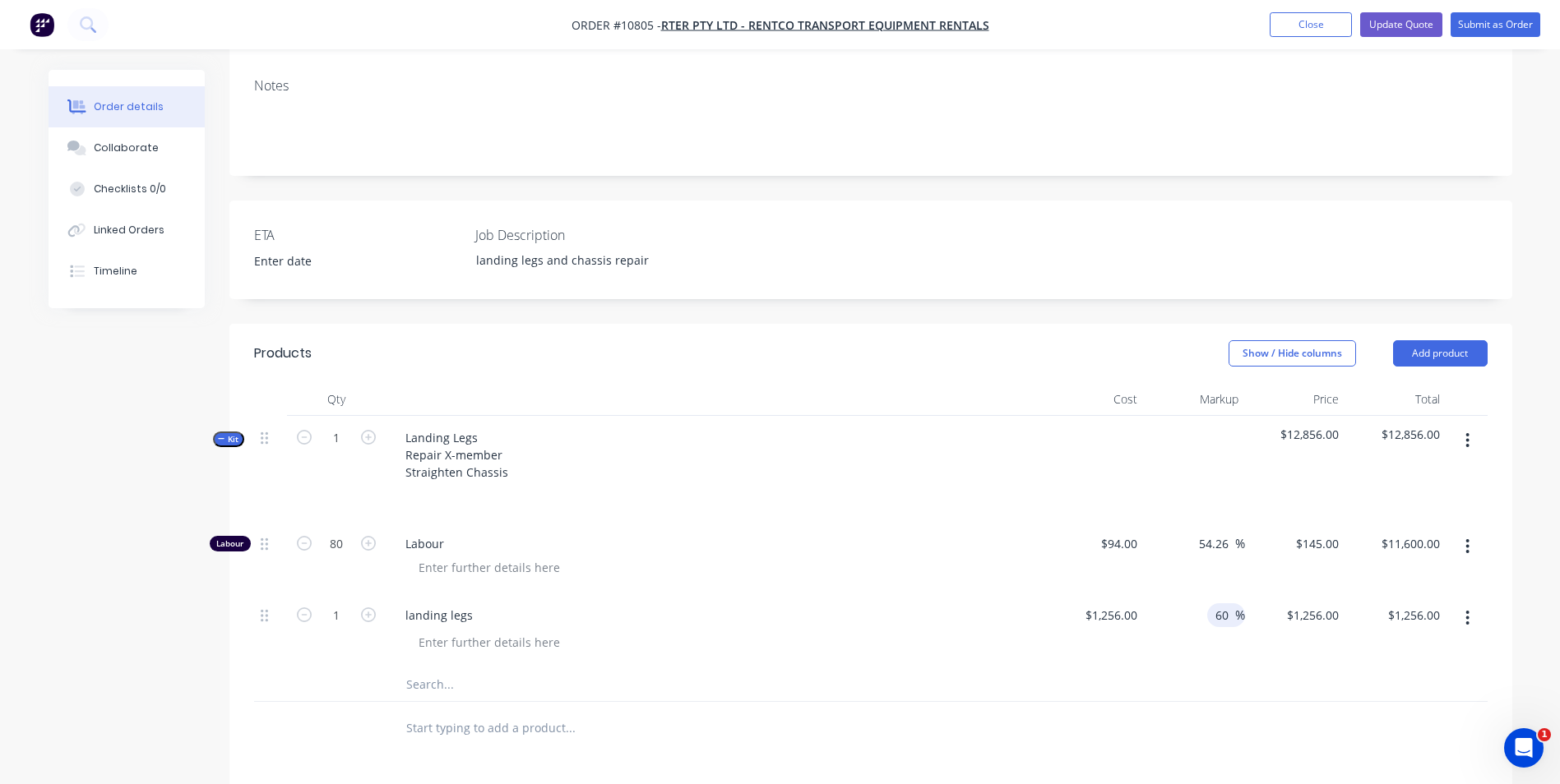
type input "$2,009.60"
click at [1374, 594] on div "$2,009.60 $2,009.60" at bounding box center [1396, 631] width 101 height 75
click at [1465, 432] on icon "button" at bounding box center [1467, 441] width 4 height 18
click at [1435, 472] on div "Add product to kit" at bounding box center [1410, 483] width 127 height 24
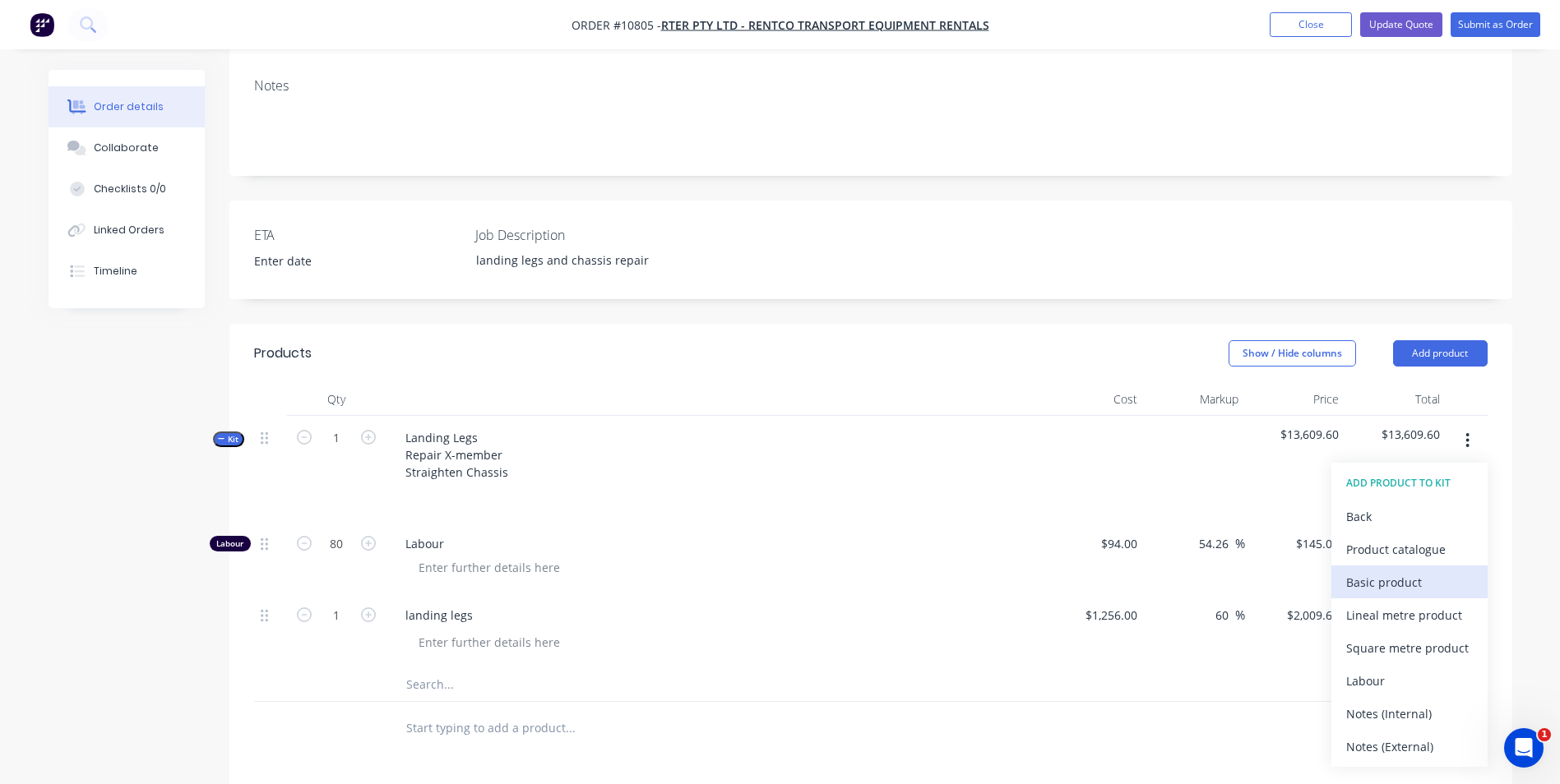
click at [1389, 570] on div "Basic product" at bounding box center [1410, 582] width 127 height 24
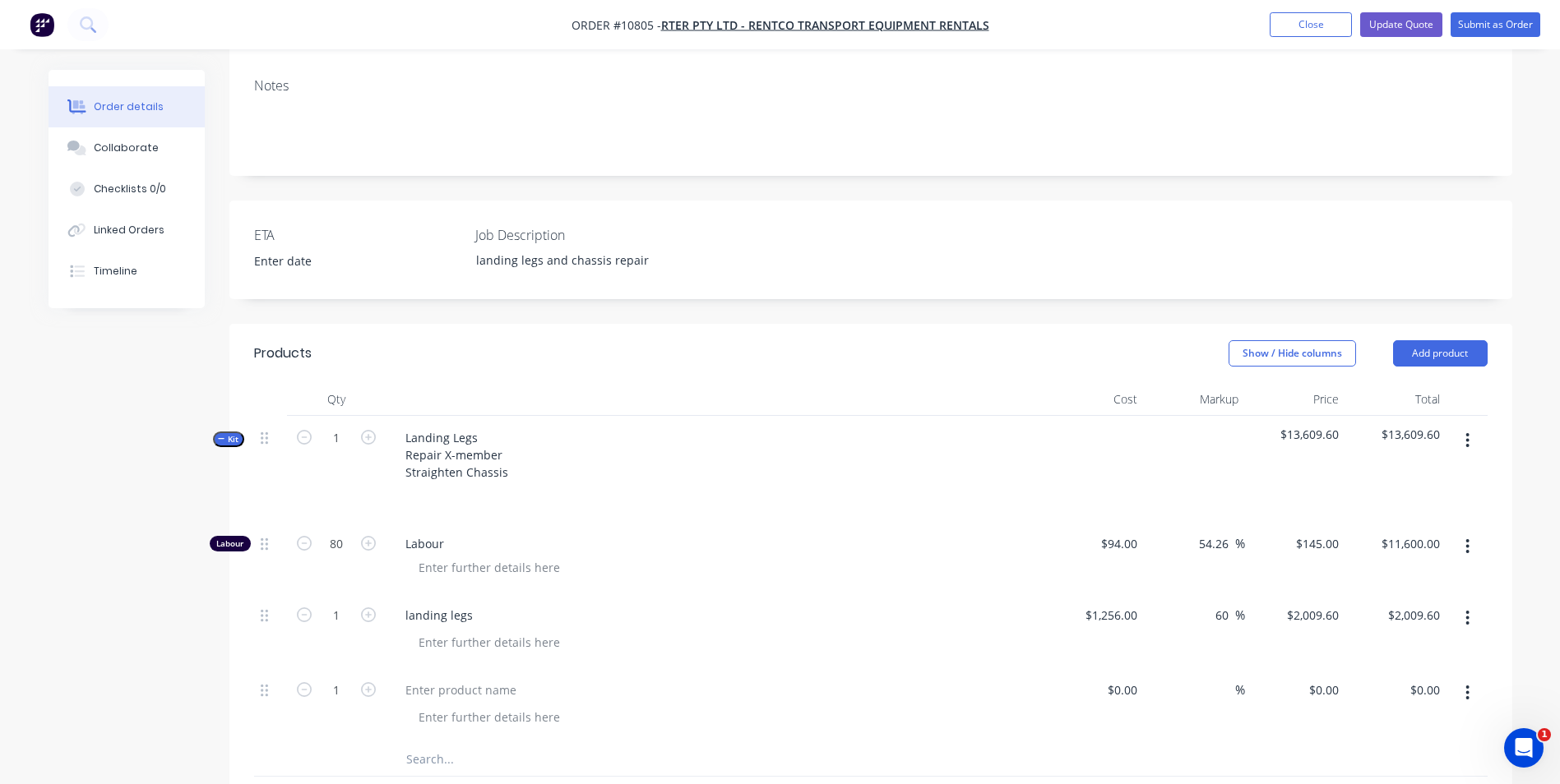
click at [459, 669] on div at bounding box center [715, 706] width 658 height 75
click at [449, 706] on div at bounding box center [489, 717] width 167 height 24
click at [1111, 669] on div "$0.00" at bounding box center [1094, 706] width 101 height 75
type input "$285.00"
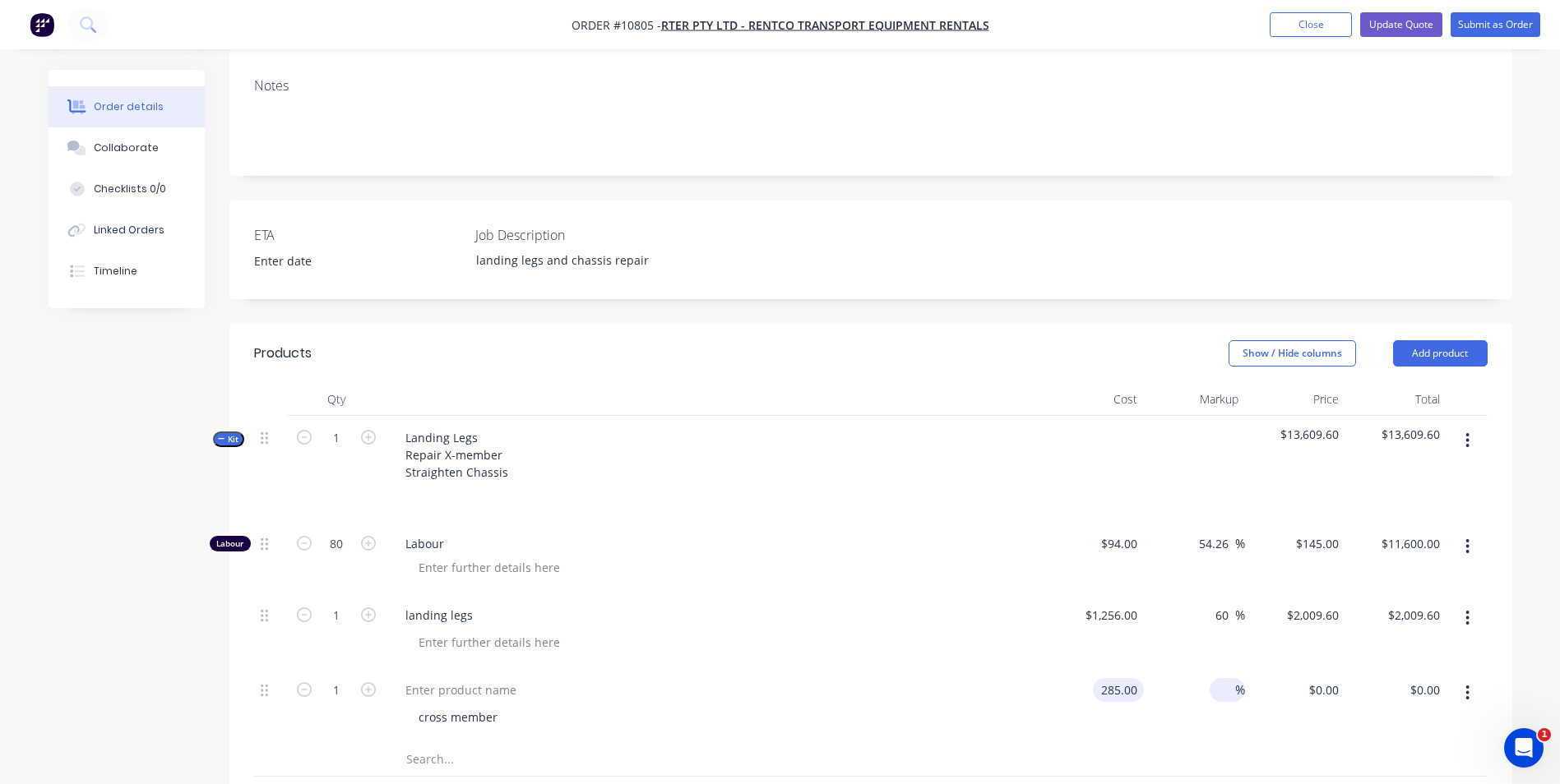
type input "$285.00"
click at [1225, 678] on div at bounding box center [1225, 690] width 19 height 24
click at [1196, 669] on div "%" at bounding box center [1194, 706] width 101 height 75
click at [1200, 669] on div "%" at bounding box center [1194, 706] width 101 height 75
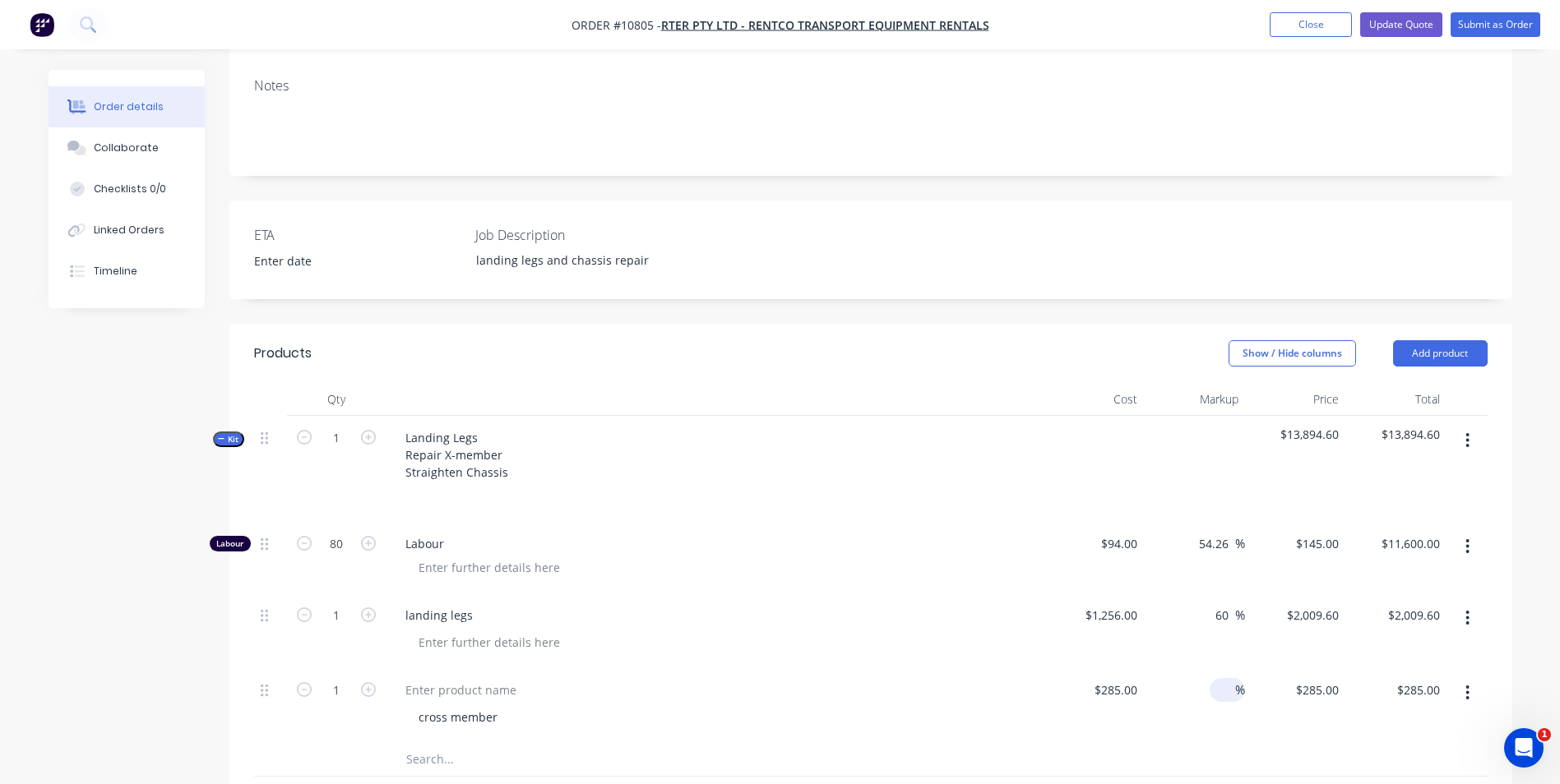
click at [1216, 678] on input at bounding box center [1225, 690] width 19 height 24
type input "60"
type input "2009.60"
type input "$456.00"
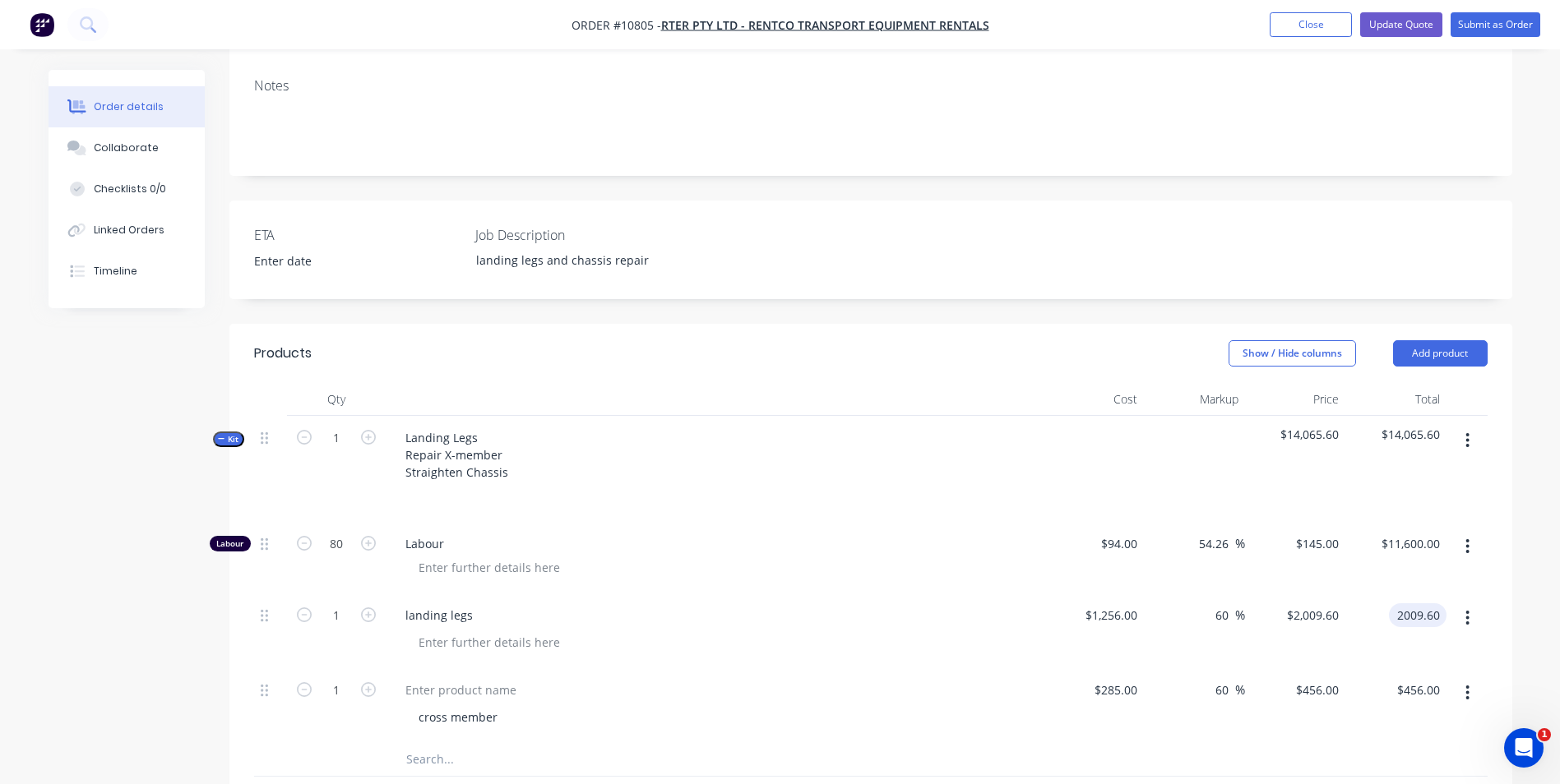
click at [1379, 594] on div "2009.60 2009.60" at bounding box center [1396, 631] width 101 height 75
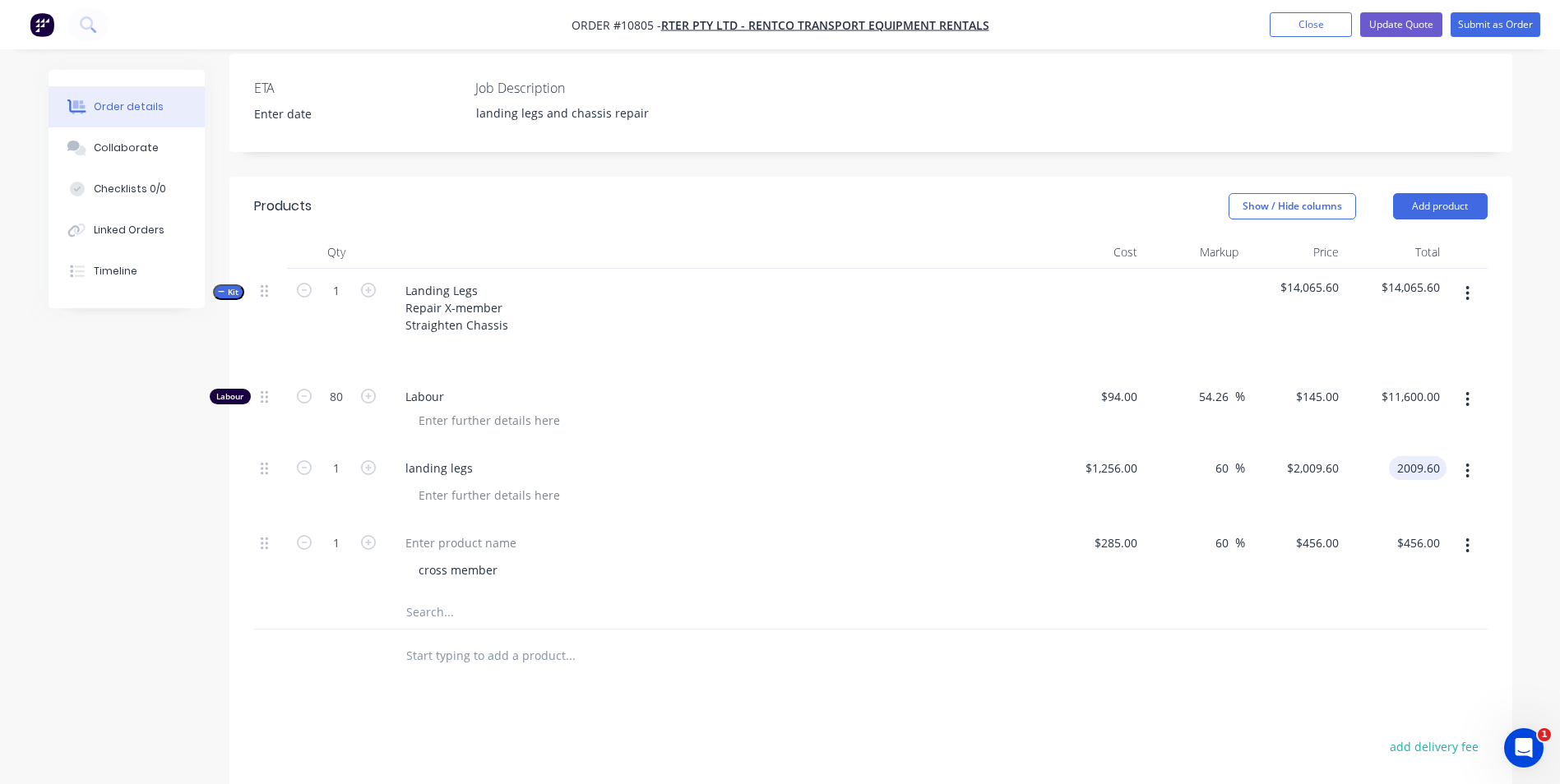
scroll to position [493, 0]
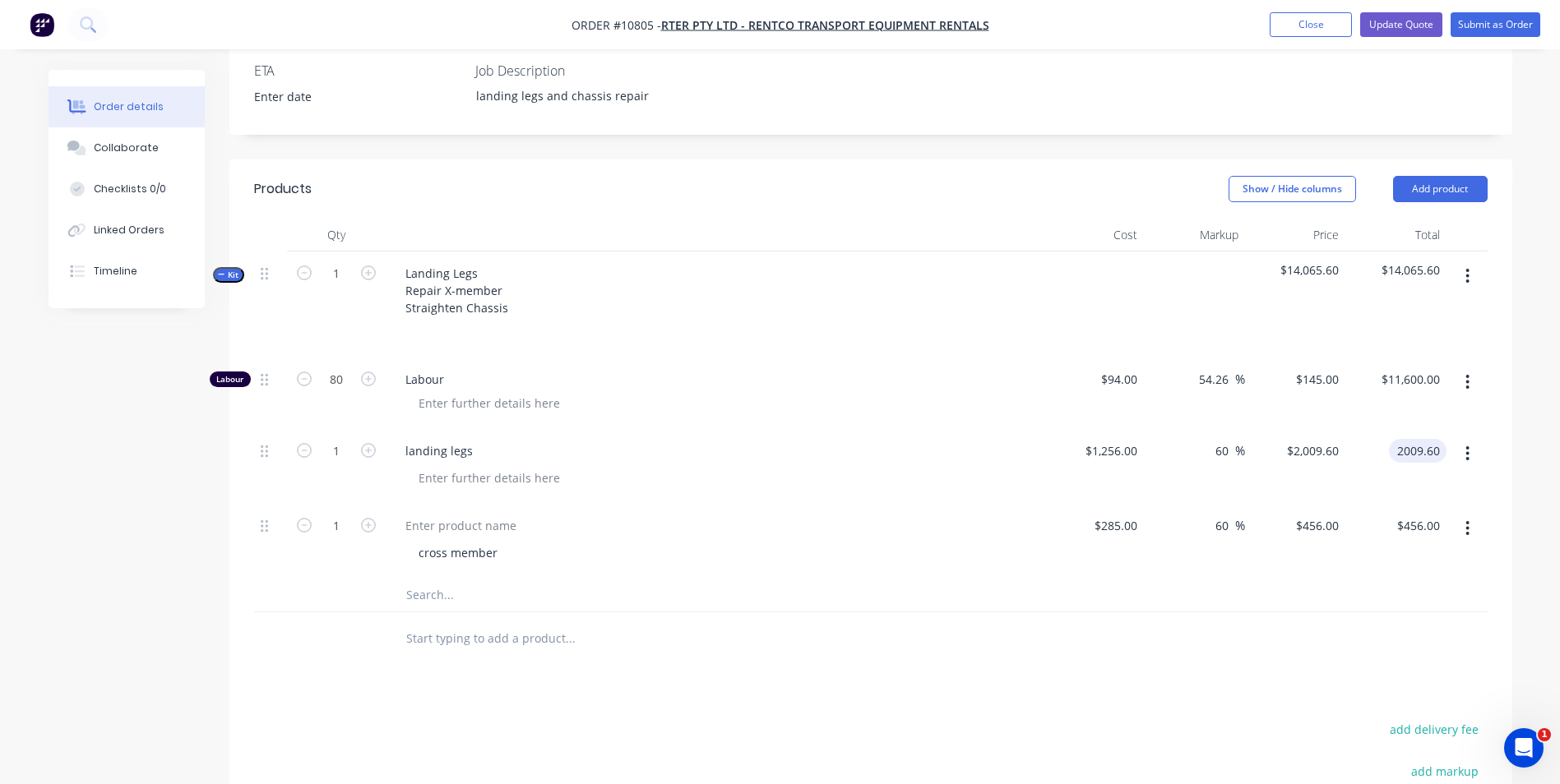
type input "$2,009.60"
click at [1471, 261] on button "button" at bounding box center [1467, 276] width 39 height 30
click at [1423, 307] on div "Add product to kit" at bounding box center [1410, 319] width 127 height 24
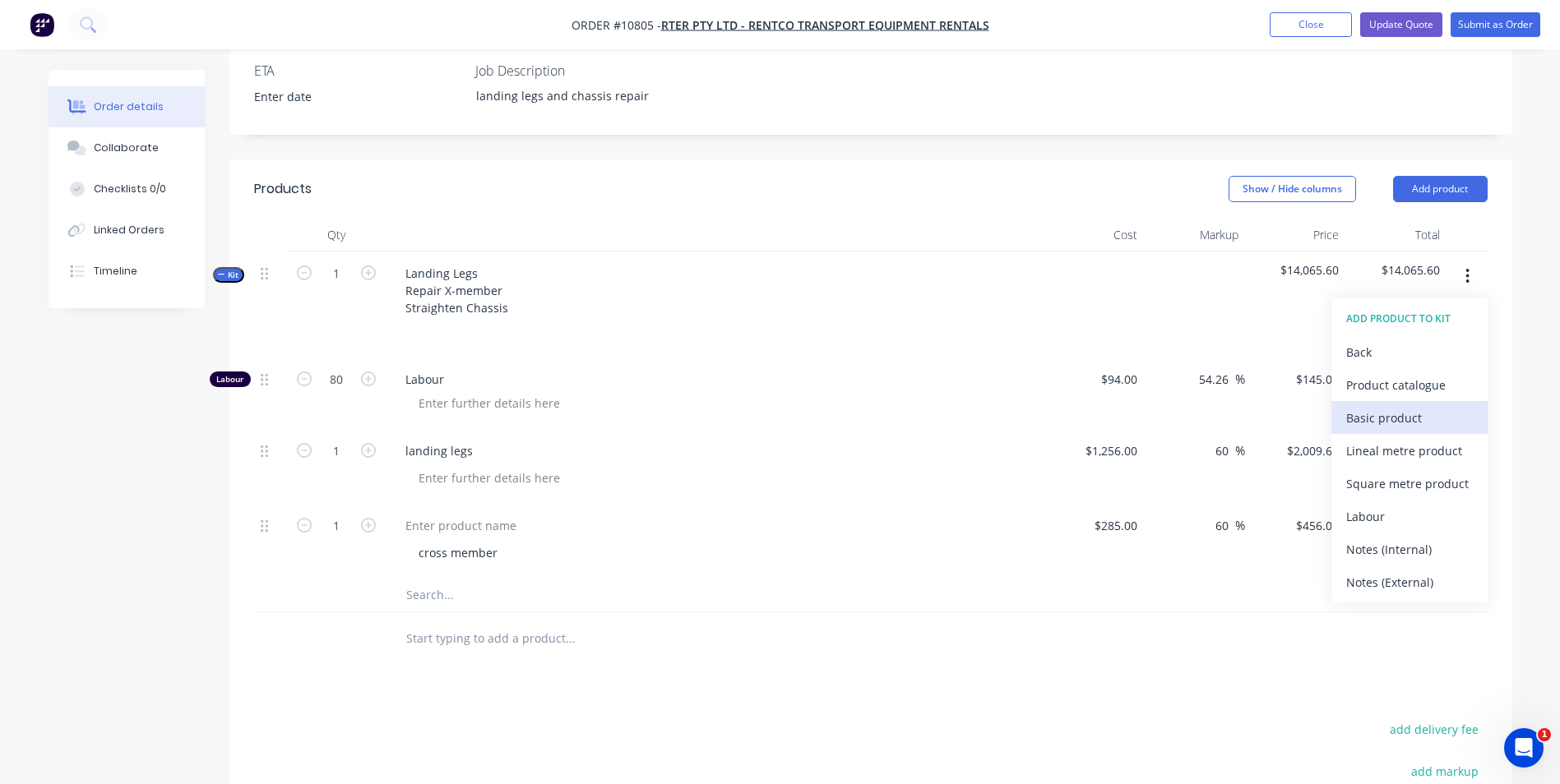
click at [1402, 406] on div "Basic product" at bounding box center [1410, 418] width 127 height 24
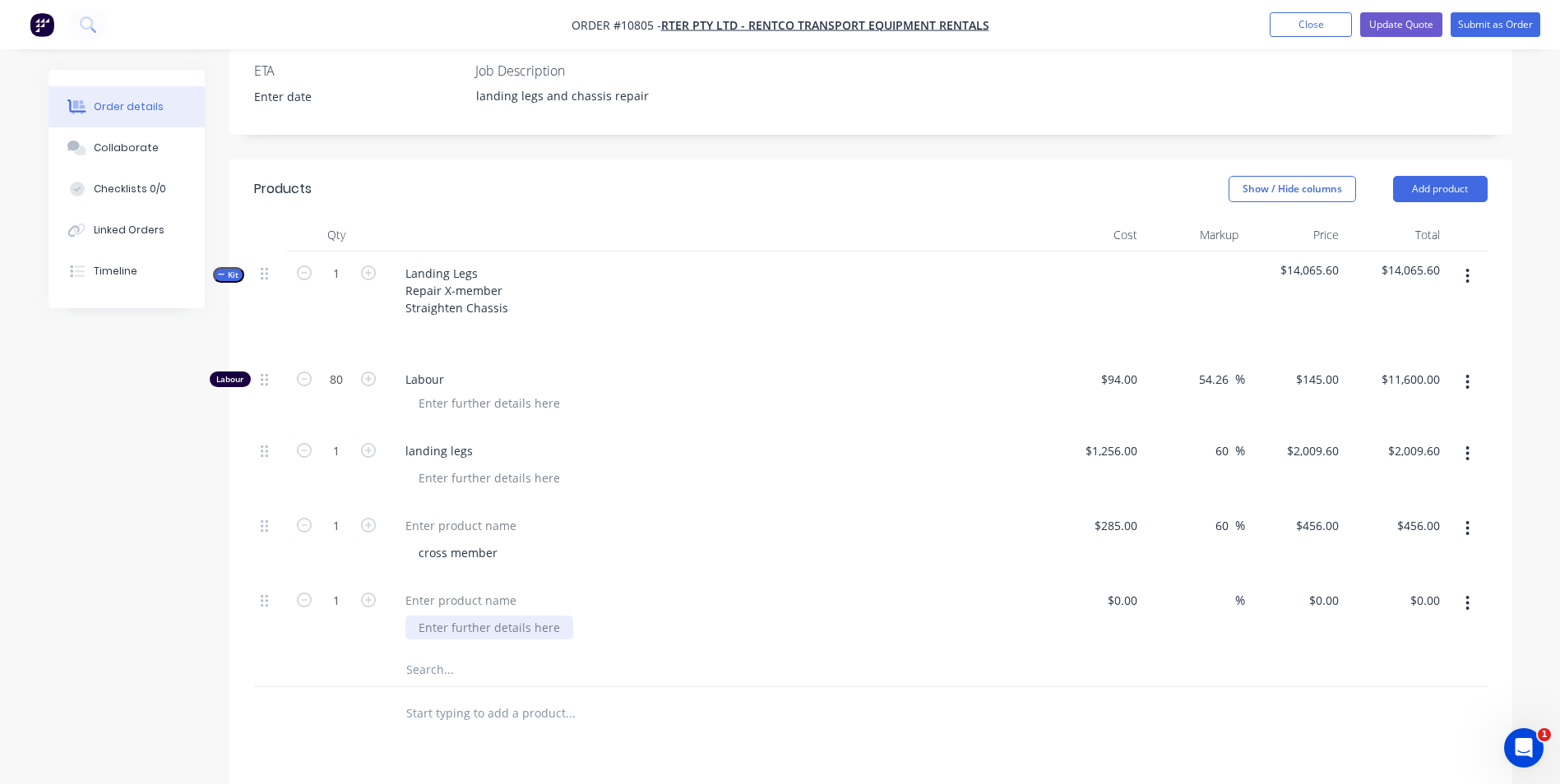
click at [464, 616] on div at bounding box center [489, 627] width 167 height 24
click at [1108, 579] on div at bounding box center [1094, 616] width 101 height 75
type input "$23.00"
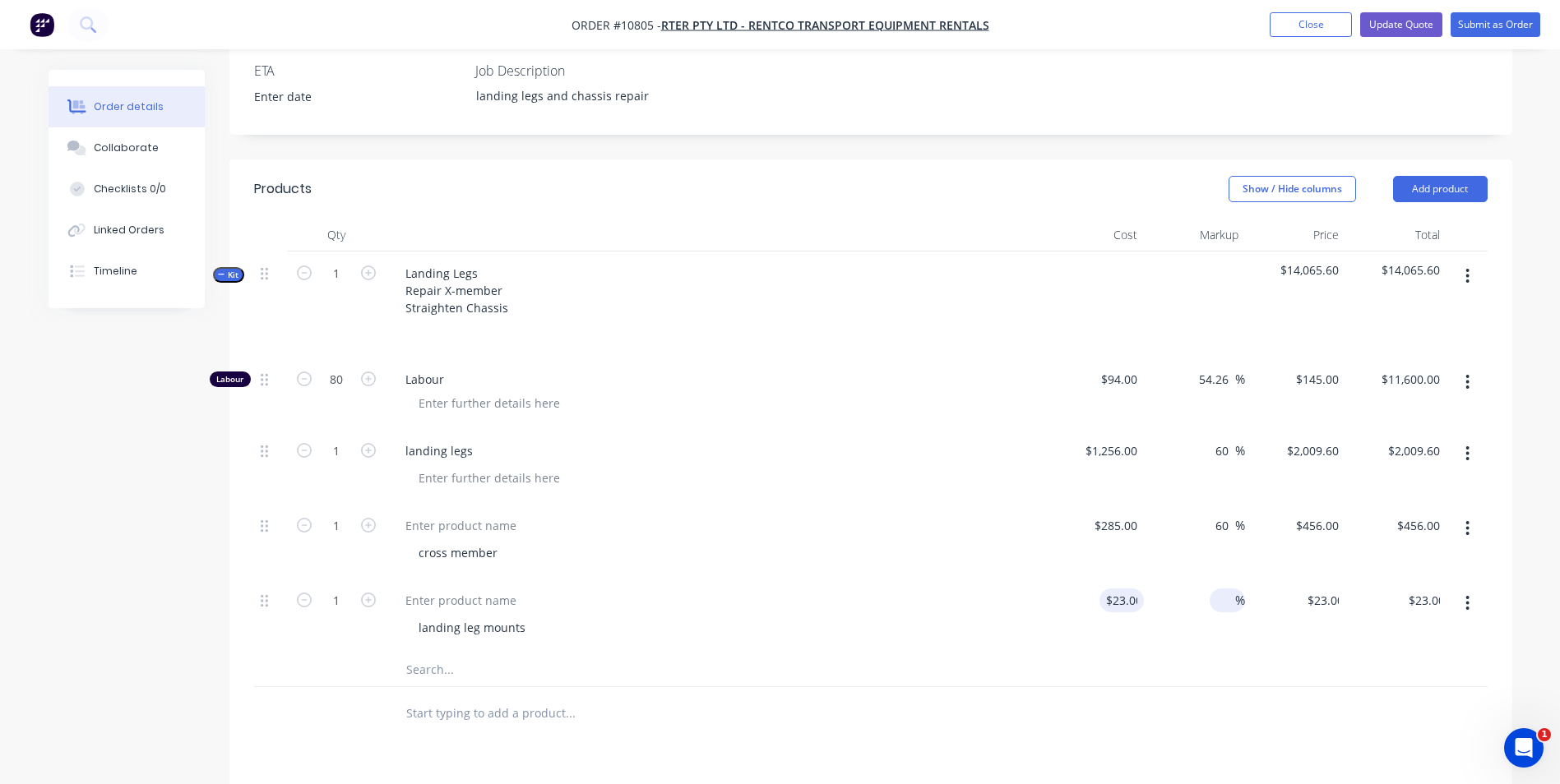
click at [1220, 589] on input at bounding box center [1225, 600] width 19 height 24
type input "60"
type input "$36.80"
click at [1360, 579] on div "$36.80 $36.80" at bounding box center [1396, 616] width 101 height 75
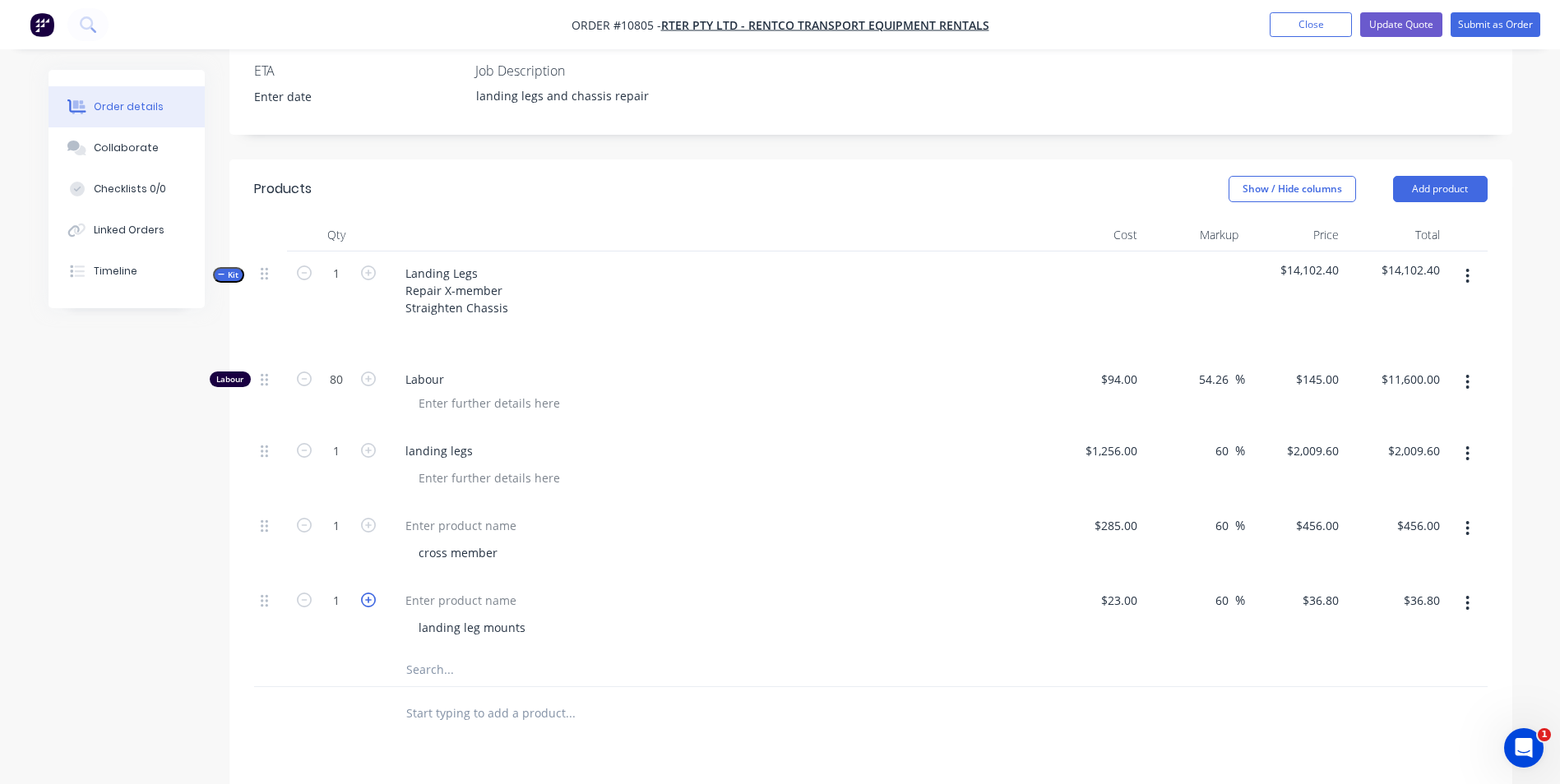
click at [365, 593] on icon "button" at bounding box center [369, 600] width 15 height 15
type input "2"
type input "$73.60"
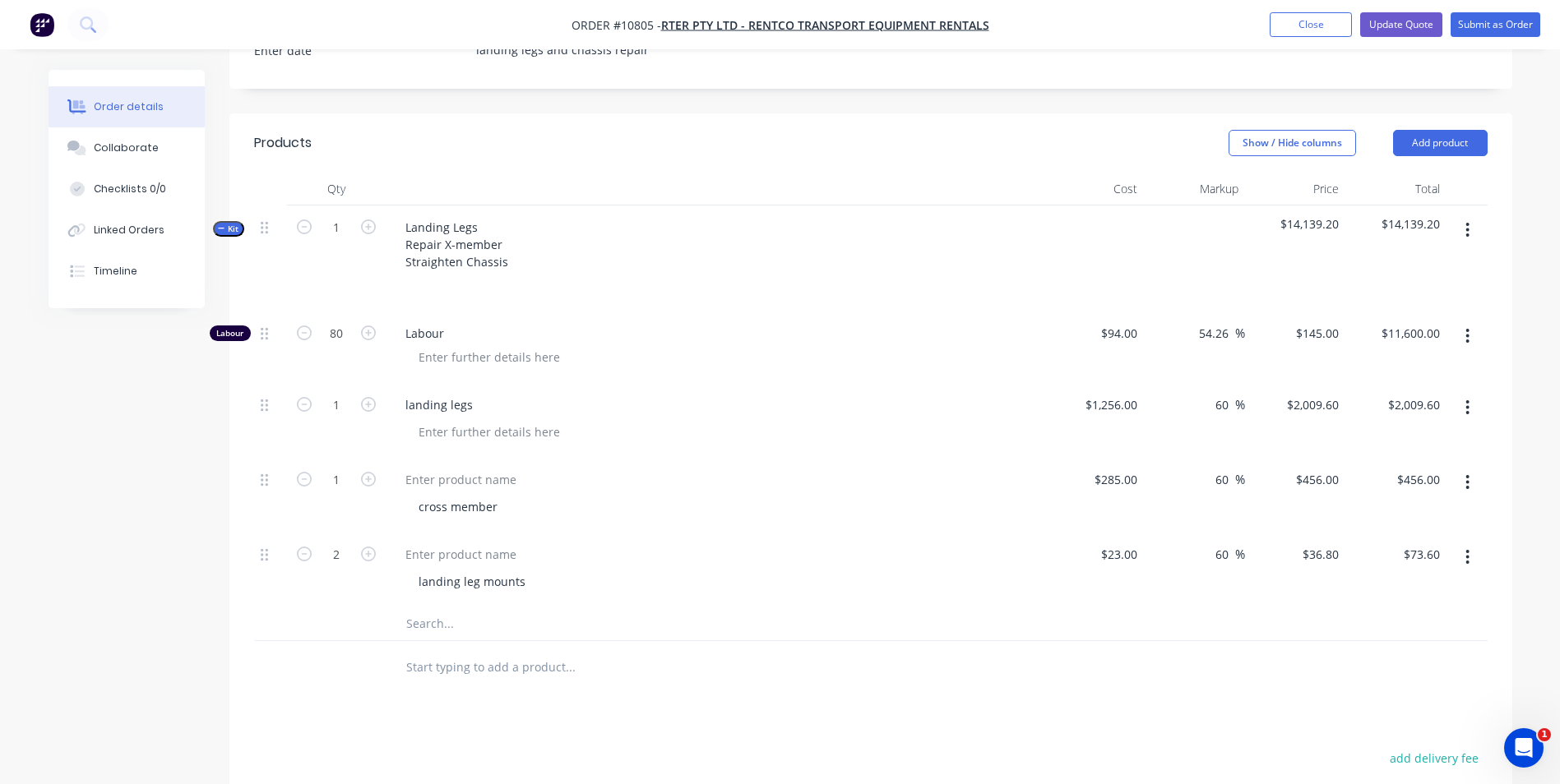
scroll to position [575, 0]
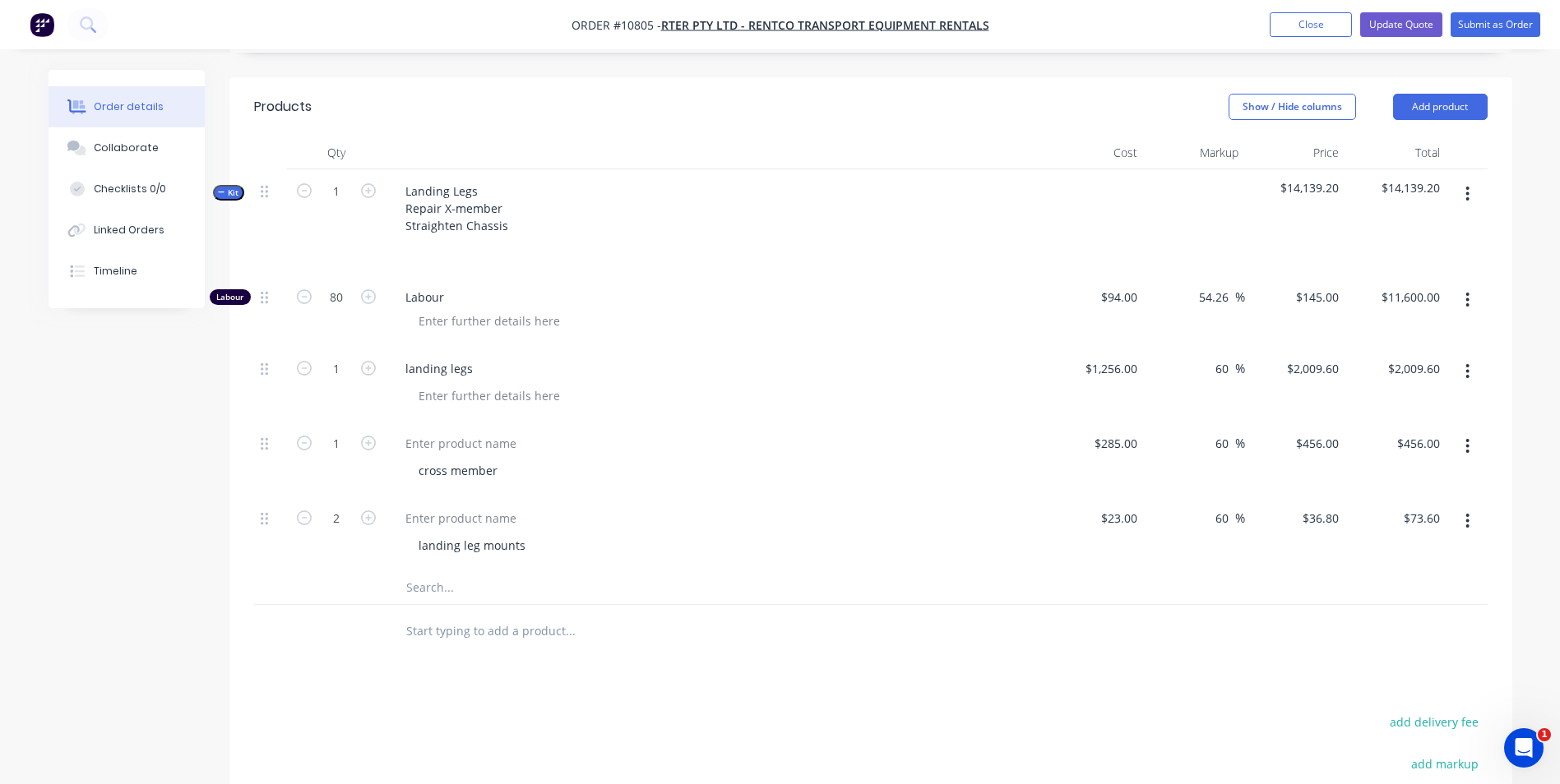
click at [1469, 185] on icon "button" at bounding box center [1467, 194] width 4 height 18
click at [1128, 285] on input "94" at bounding box center [1121, 297] width 45 height 24
type input "$125.00"
type input "192.8191"
type input "$15,425.53"
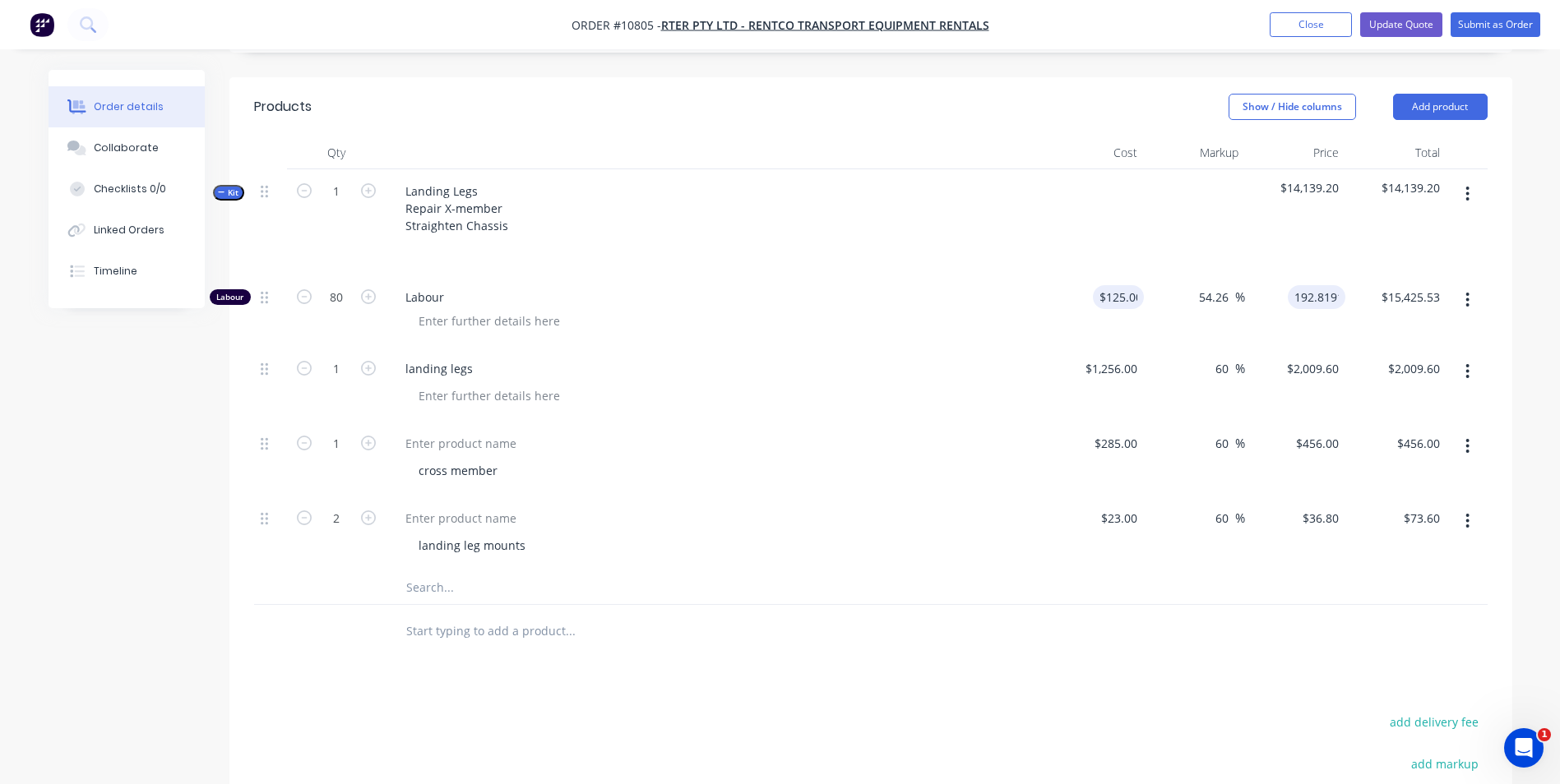
click at [1311, 285] on input "192.8191" at bounding box center [1320, 297] width 51 height 24
click at [1452, 422] on div at bounding box center [1467, 459] width 41 height 75
type input "$192.8191"
